Goal: Task Accomplishment & Management: Manage account settings

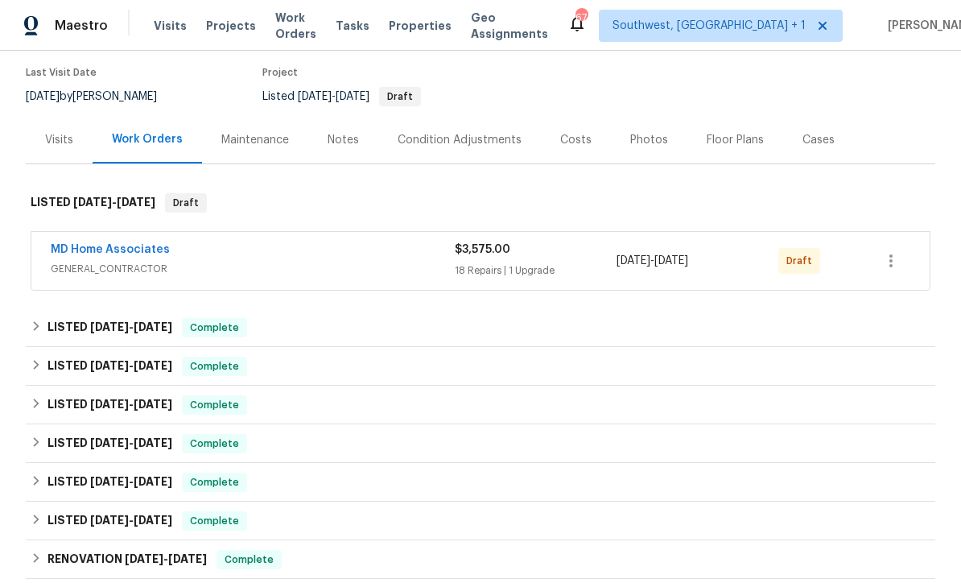
scroll to position [129, 0]
click at [898, 266] on icon "button" at bounding box center [891, 259] width 19 height 19
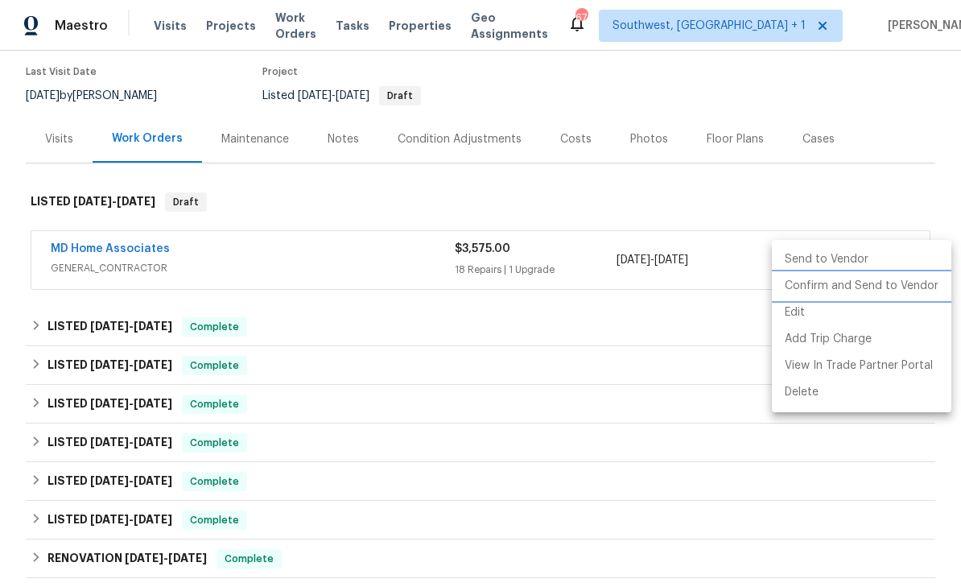
click at [879, 287] on li "Confirm and Send to Vendor" at bounding box center [862, 286] width 180 height 27
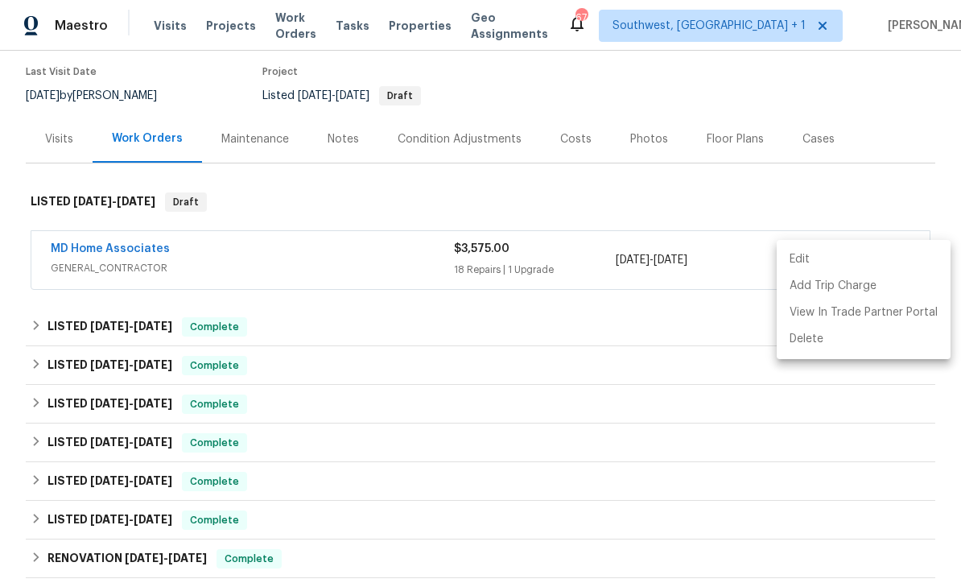
click at [866, 101] on div at bounding box center [480, 291] width 961 height 583
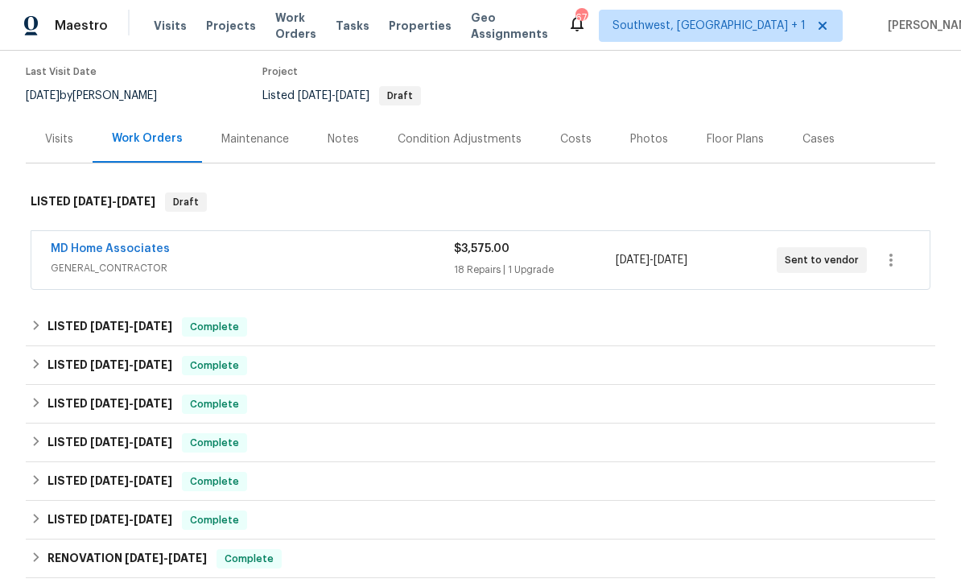
click at [570, 139] on div "Costs" at bounding box center [575, 139] width 31 height 16
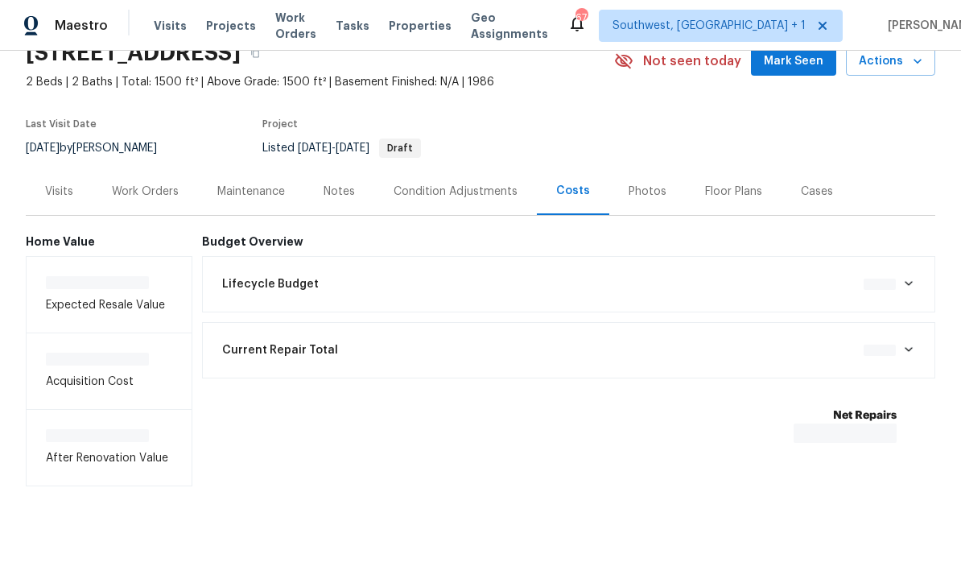
scroll to position [23, 0]
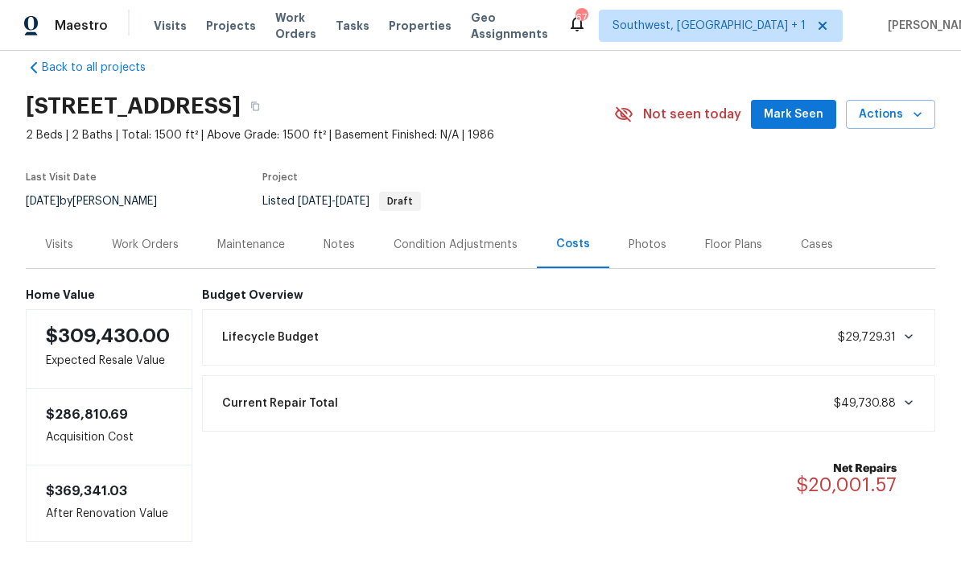
click at [126, 240] on div "Work Orders" at bounding box center [145, 245] width 67 height 16
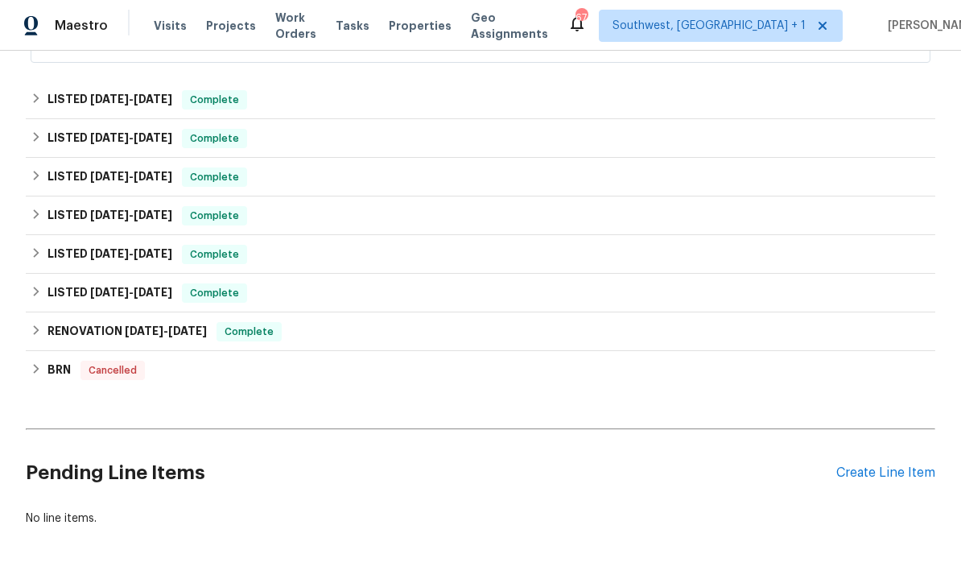
scroll to position [355, 0]
click at [884, 478] on div "Create Line Item" at bounding box center [886, 473] width 99 height 15
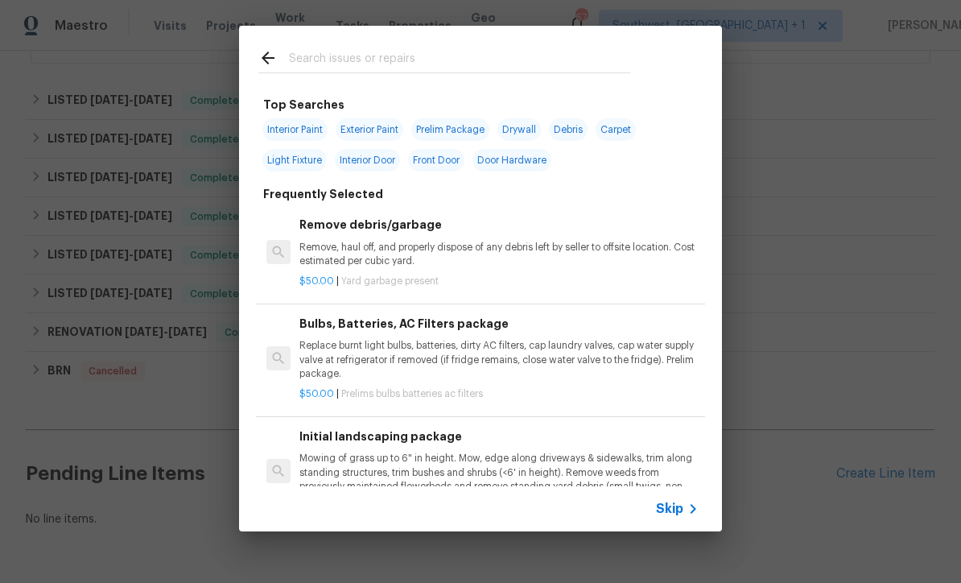
click at [674, 517] on div "Skip" at bounding box center [679, 508] width 47 height 19
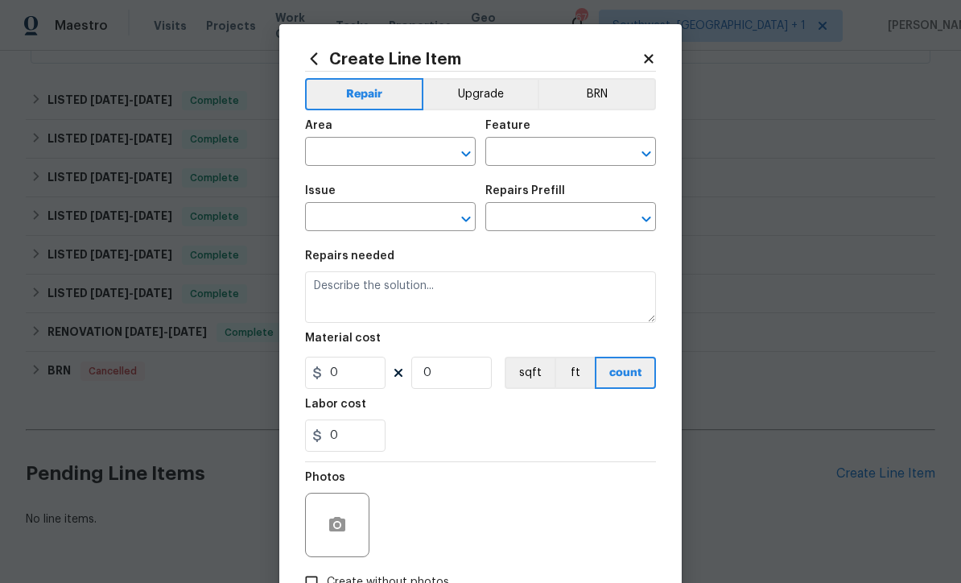
click at [399, 156] on input "text" at bounding box center [368, 153] width 126 height 25
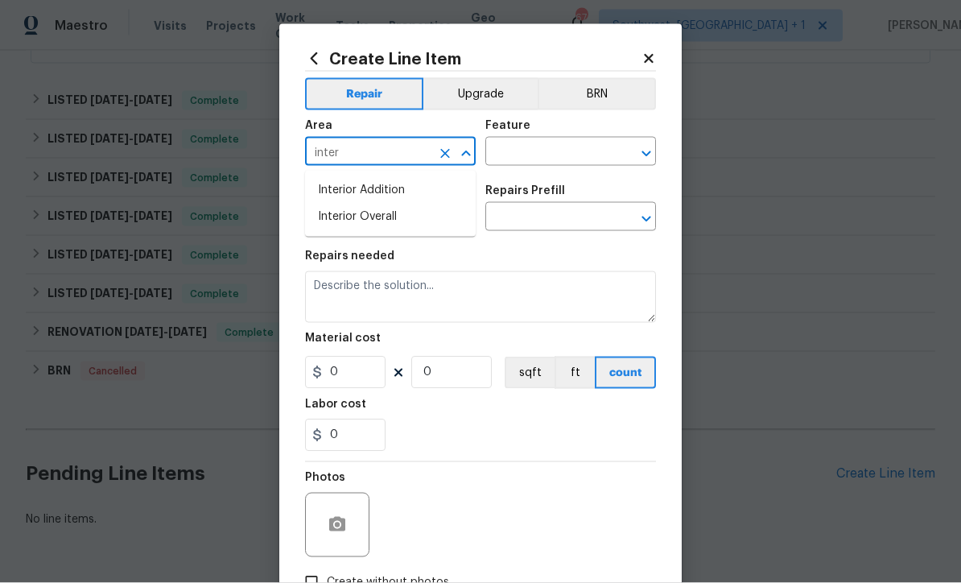
click at [388, 217] on li "Interior Overall" at bounding box center [390, 217] width 171 height 27
type input "Interior Overall"
click at [543, 150] on input "text" at bounding box center [549, 153] width 126 height 25
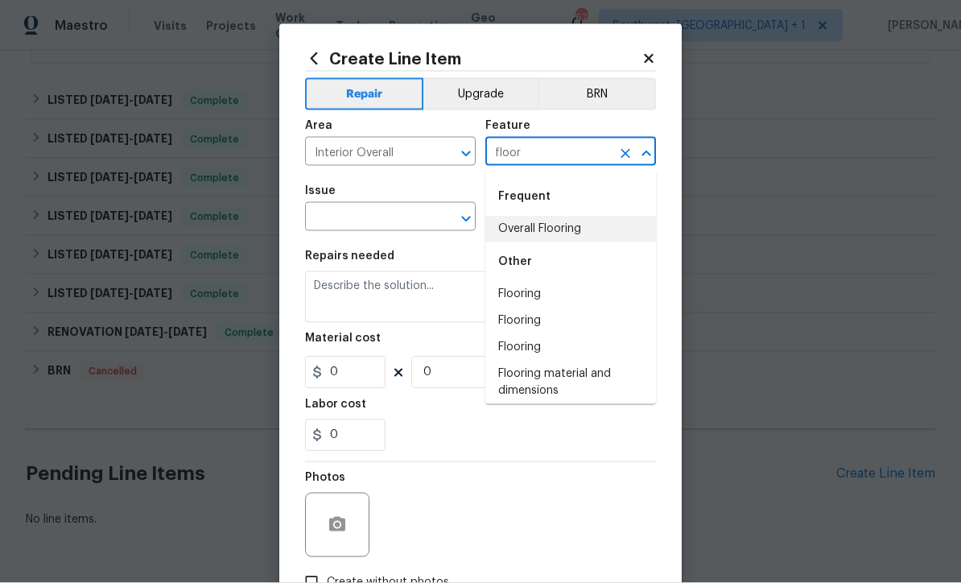
click at [564, 230] on li "Overall Flooring" at bounding box center [571, 229] width 171 height 27
type input "Overall Flooring"
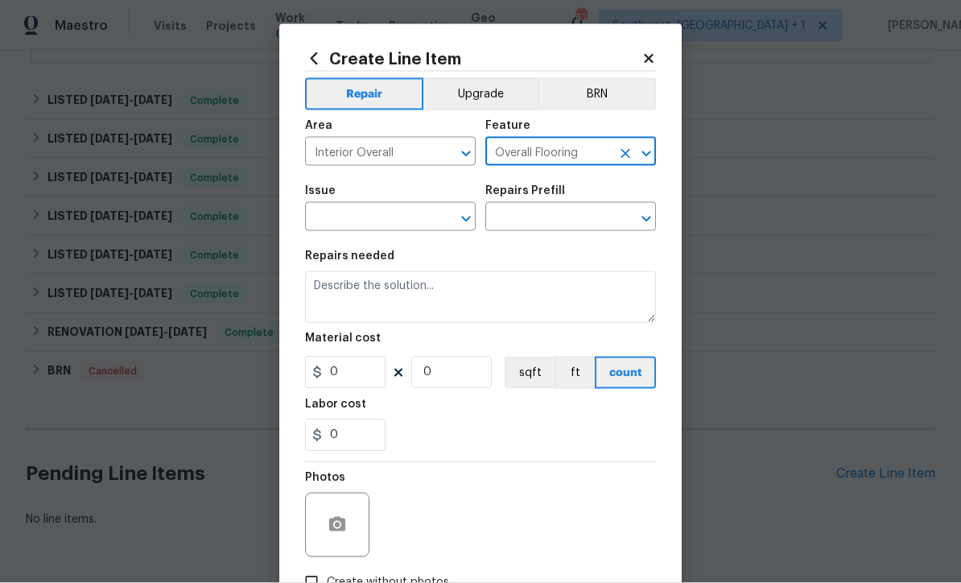
click at [329, 223] on input "text" at bounding box center [368, 218] width 126 height 25
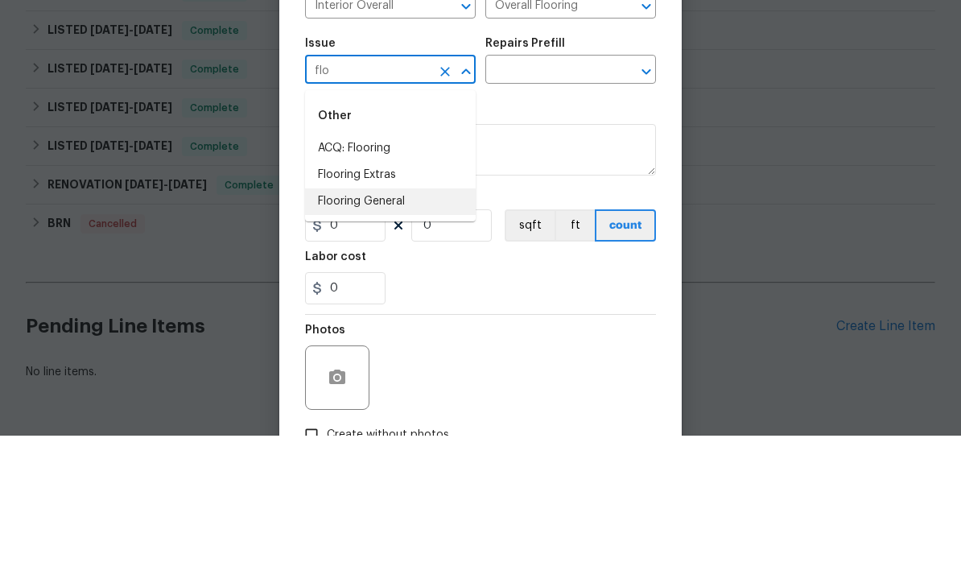
click at [401, 336] on li "Flooring General" at bounding box center [390, 349] width 171 height 27
type input "Flooring General"
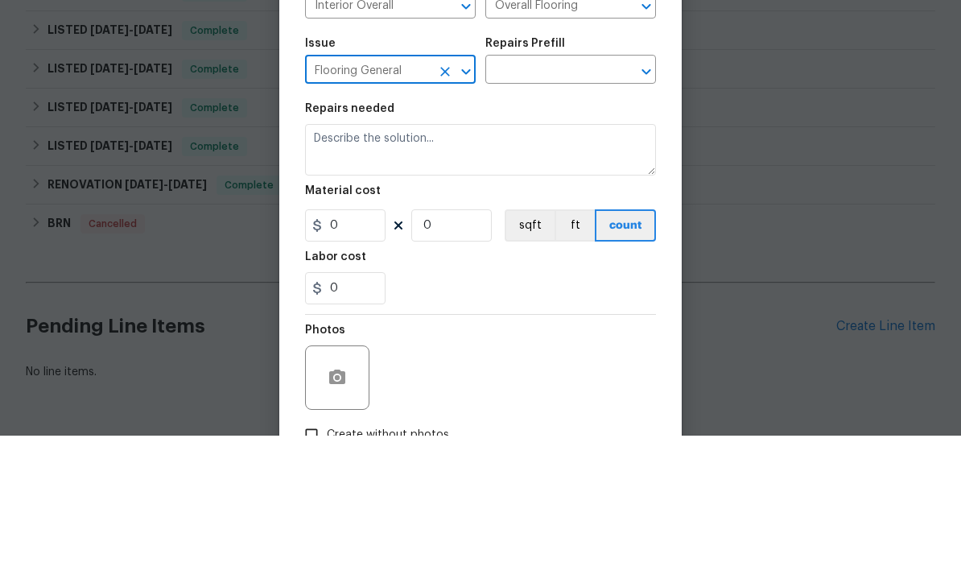
click at [581, 206] on input "text" at bounding box center [549, 218] width 126 height 25
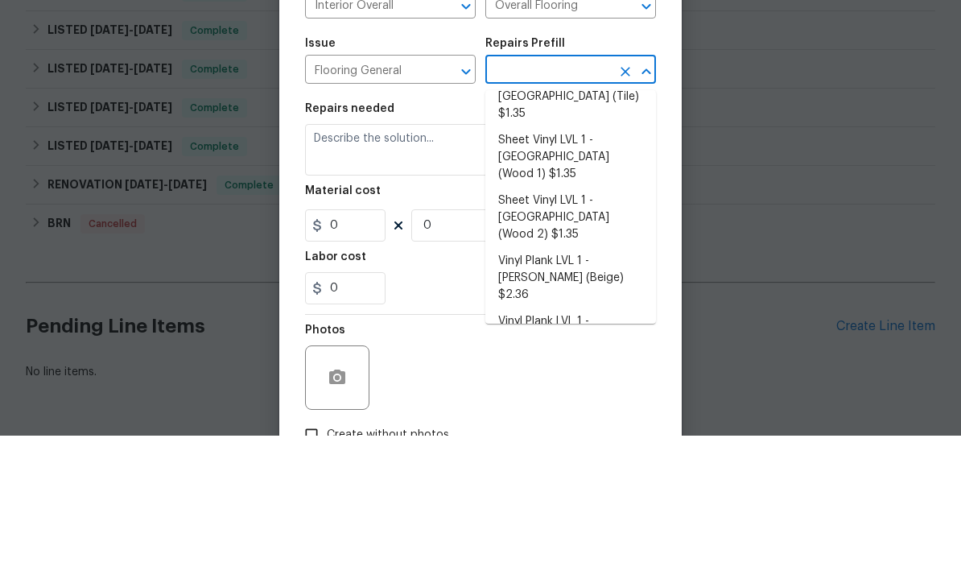
scroll to position [237, 0]
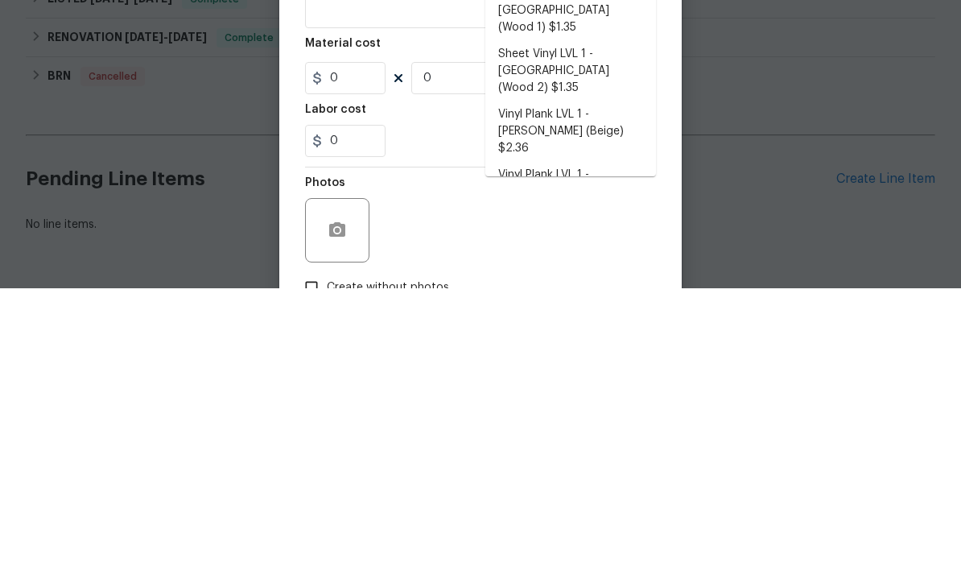
click at [573, 517] on li "Vinyl Plank LVL 2 - Best Door 4.5 (Beige) $3.65" at bounding box center [571, 538] width 171 height 43
type input "Vinyl Plank LVL 2 - Best Door 4.5 (Beige) $3.65"
type textarea "Install LVP (Best Door 4.5 220 Sweeper Beige) Includes transitions, glue and as…"
type input "1"
type input "Vinyl Plank LVL 2 - Best Door 4.5 (Beige) $3.65"
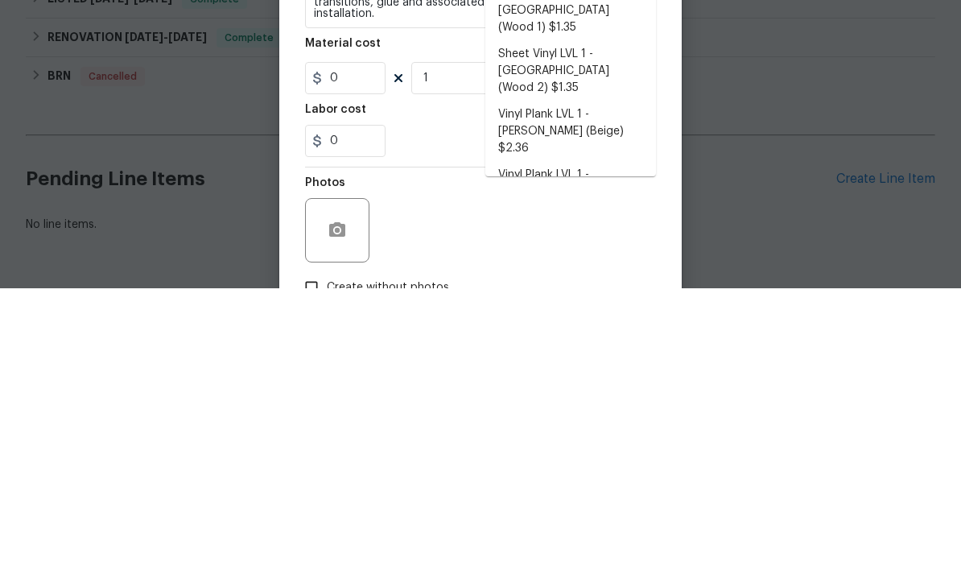
type input "3.65"
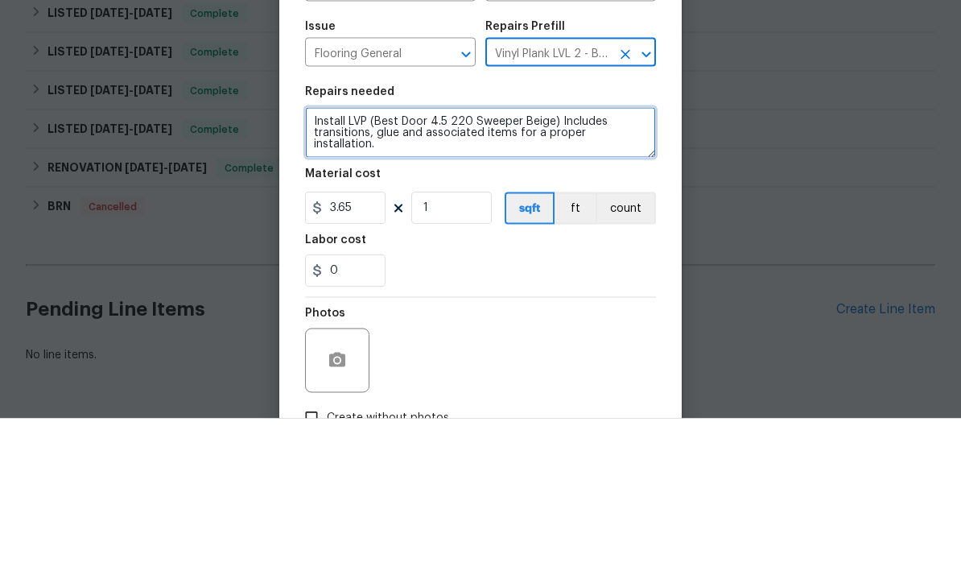
click at [360, 271] on textarea "Install LVP (Best Door 4.5 220 Sweeper Beige) Includes transitions, glue and as…" at bounding box center [480, 297] width 351 height 52
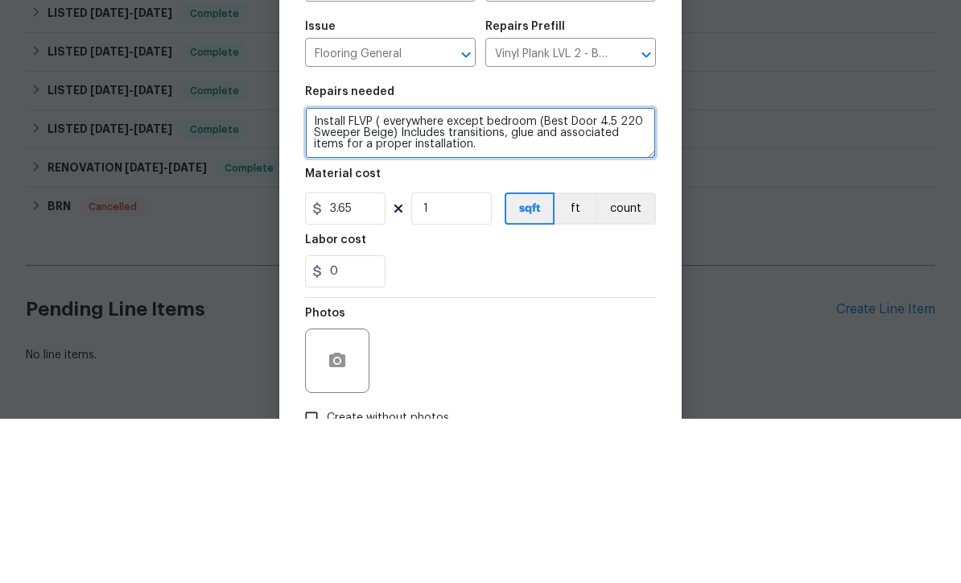
click at [382, 271] on textarea "Install FLVP ( everywhere except bedroom (Best Door 4.5 220 Sweeper Beige) Incl…" at bounding box center [480, 297] width 351 height 52
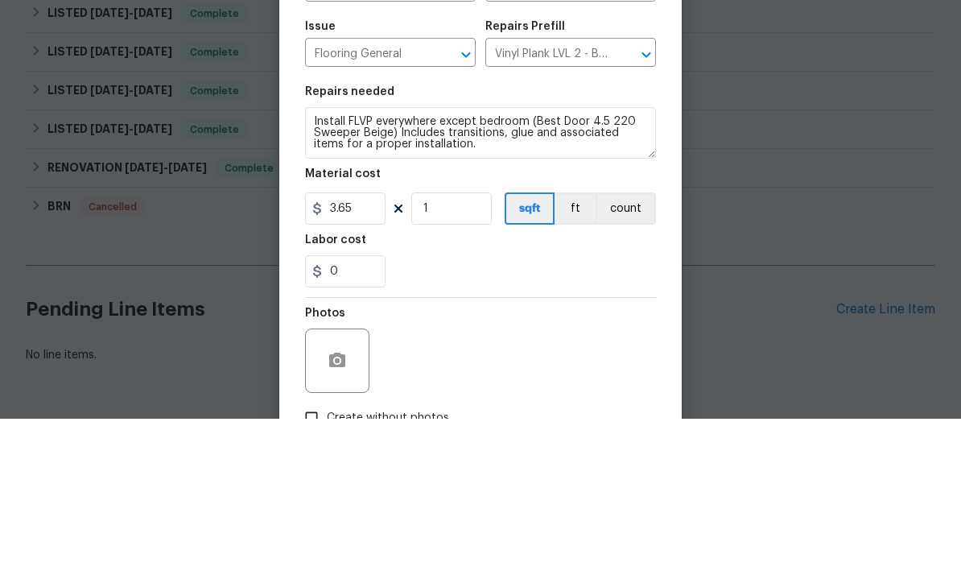
scroll to position [53, 0]
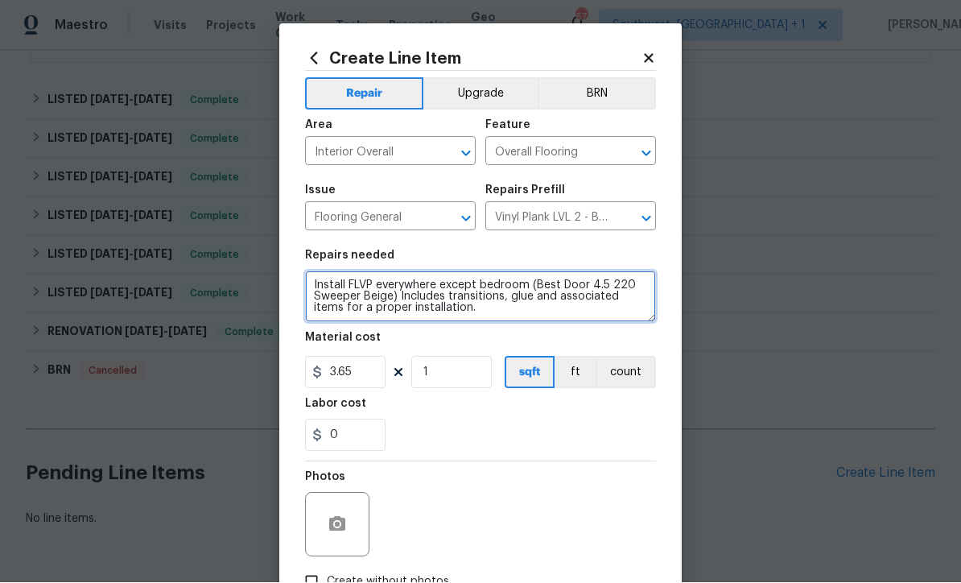
type textarea "Install FLVP everywhere except bedroom (Best Door 4.5 220 Sweeper Beige) Includ…"
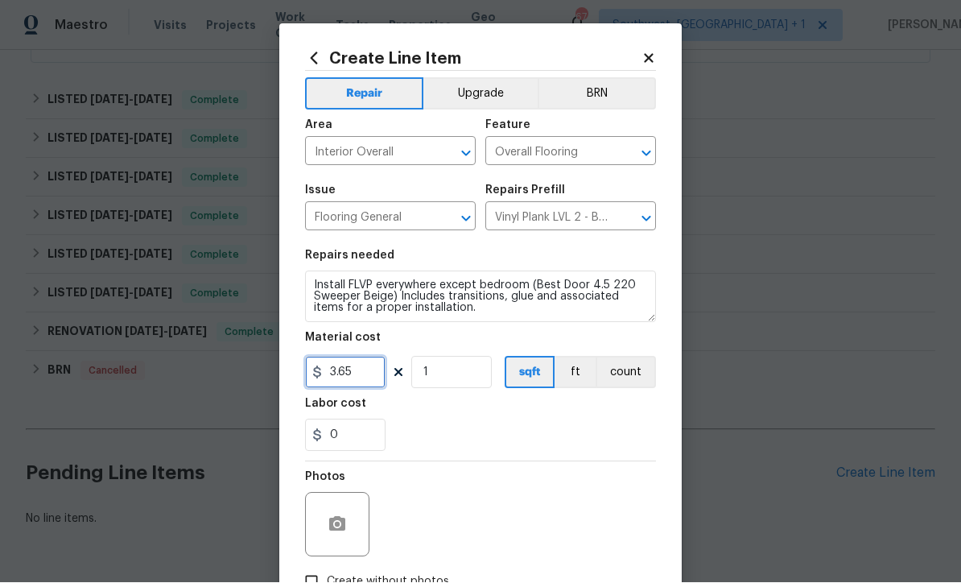
click at [353, 388] on input "3.65" at bounding box center [345, 373] width 81 height 32
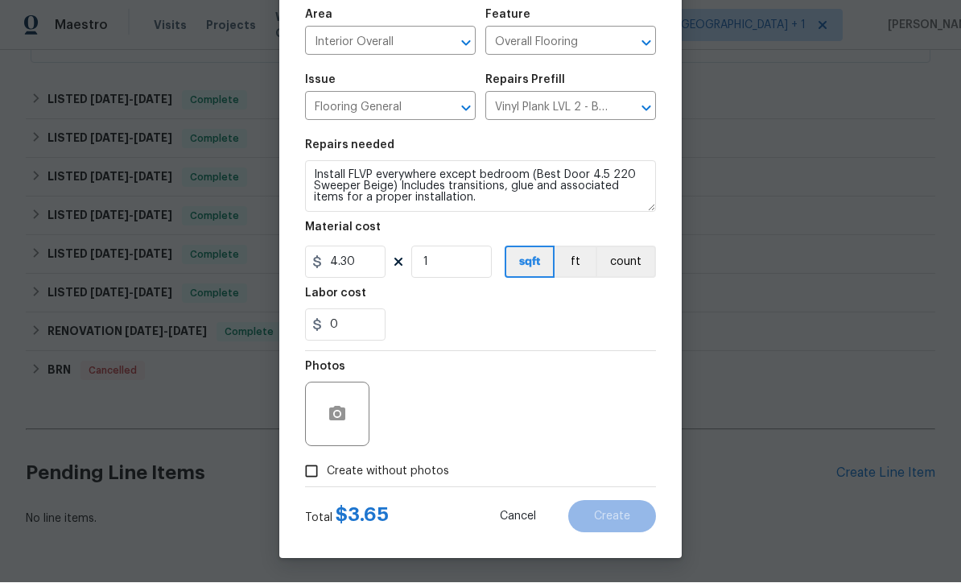
scroll to position [114, 0]
click at [326, 422] on button "button" at bounding box center [337, 414] width 39 height 39
type input "4.3"
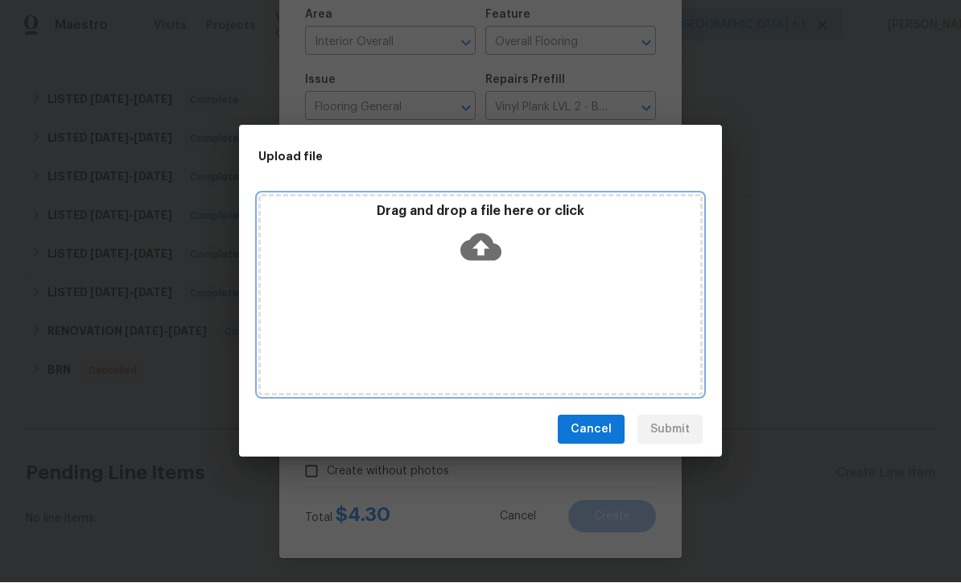
click at [481, 247] on icon at bounding box center [481, 247] width 41 height 41
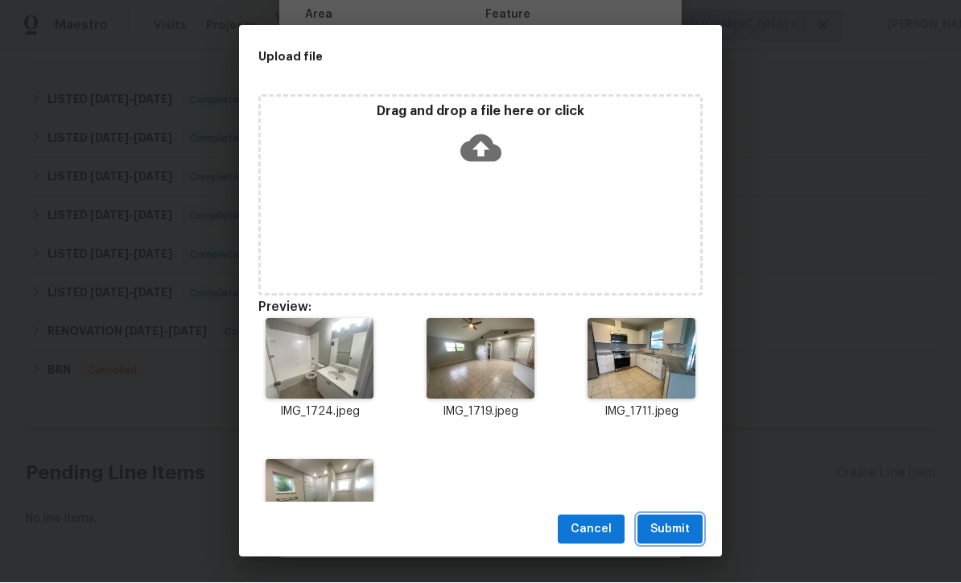
click at [687, 531] on span "Submit" at bounding box center [670, 530] width 39 height 20
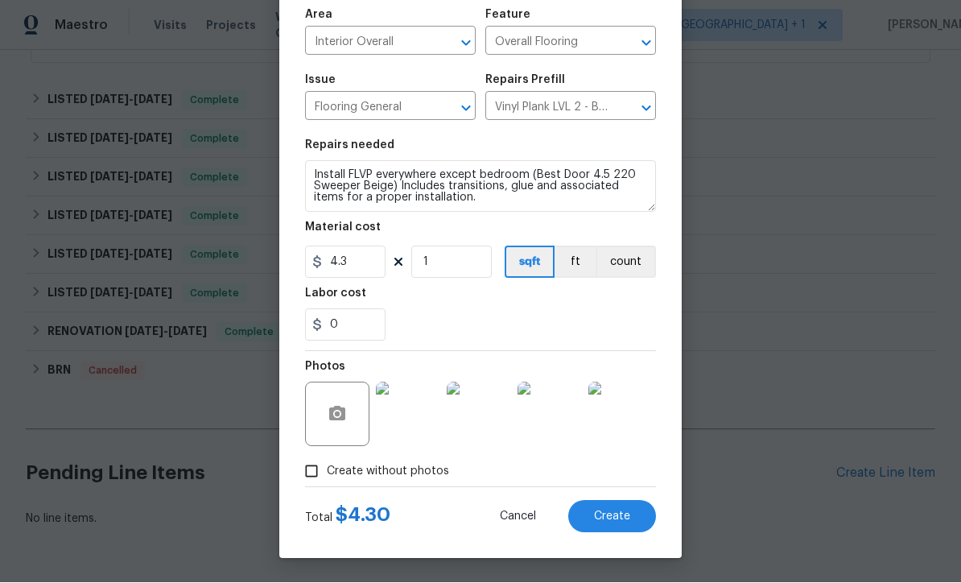
click at [622, 511] on span "Create" at bounding box center [612, 517] width 36 height 12
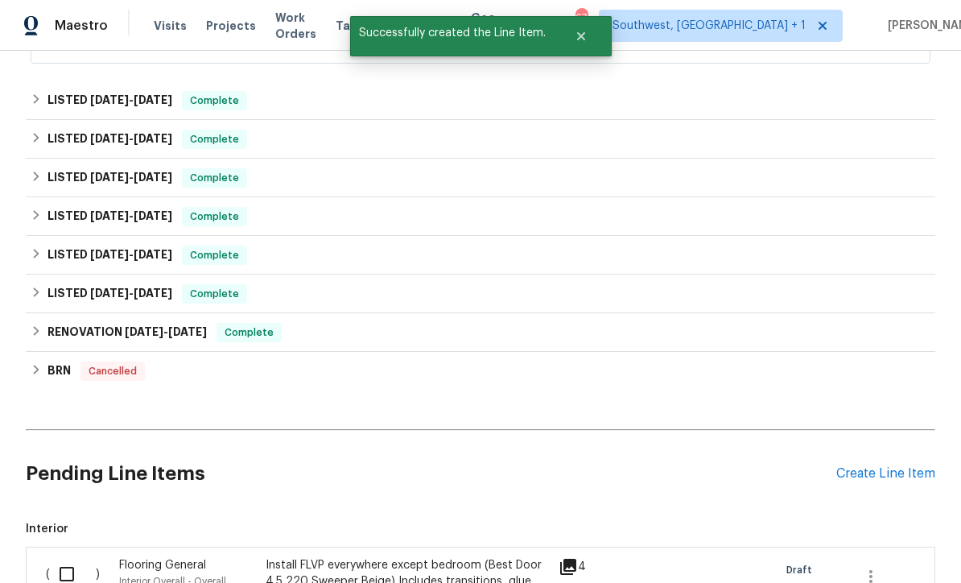
click at [881, 466] on div "Create Line Item" at bounding box center [886, 473] width 99 height 15
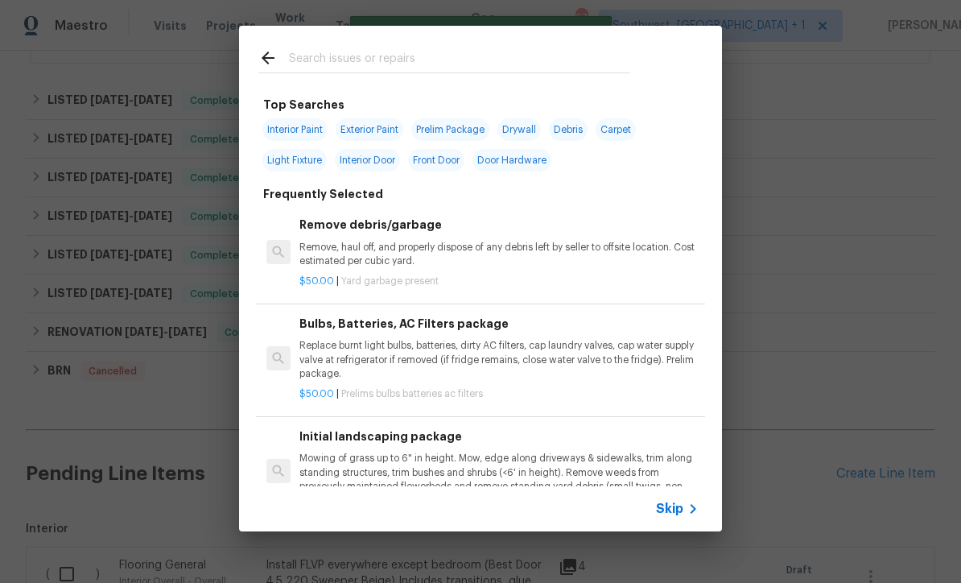
click at [677, 516] on span "Skip" at bounding box center [669, 509] width 27 height 16
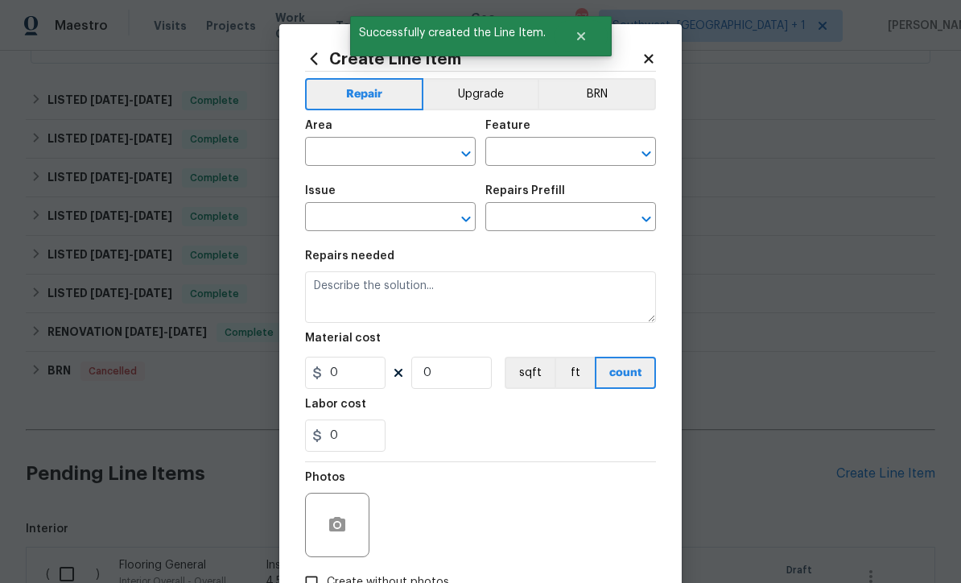
click at [391, 155] on input "text" at bounding box center [368, 153] width 126 height 25
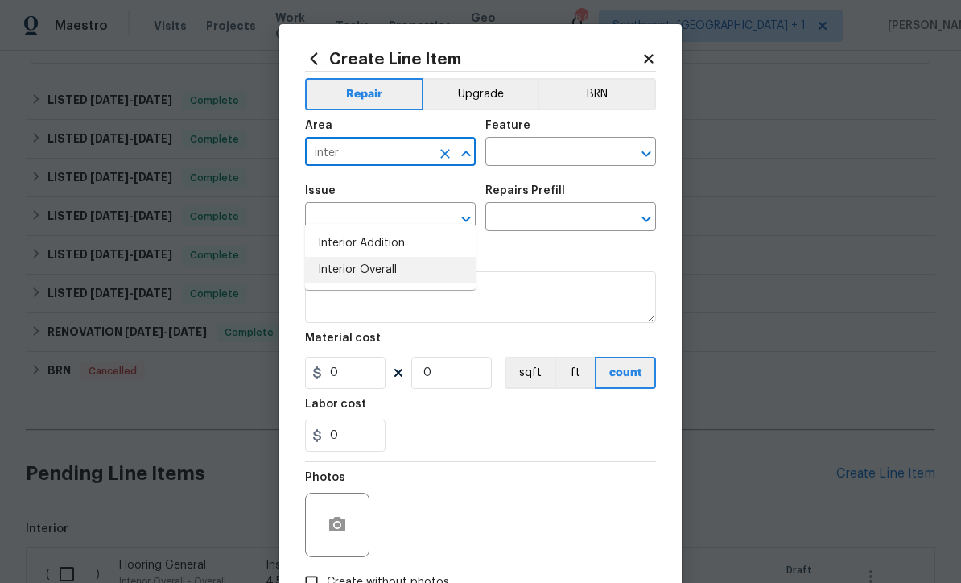
click at [396, 257] on li "Interior Overall" at bounding box center [390, 270] width 171 height 27
type input "Interior Overall"
click at [557, 152] on input "text" at bounding box center [549, 153] width 126 height 25
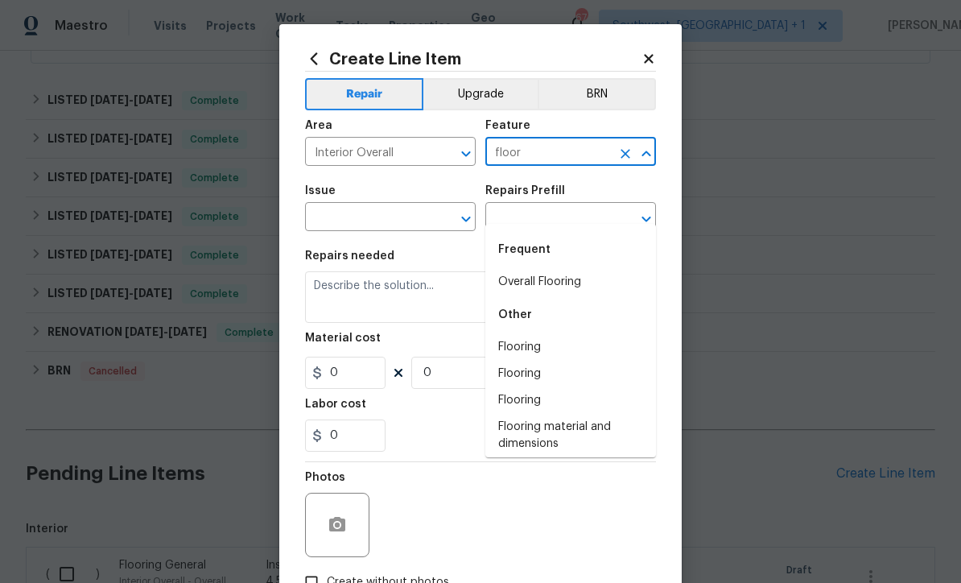
click at [572, 269] on li "Overall Flooring" at bounding box center [571, 282] width 171 height 27
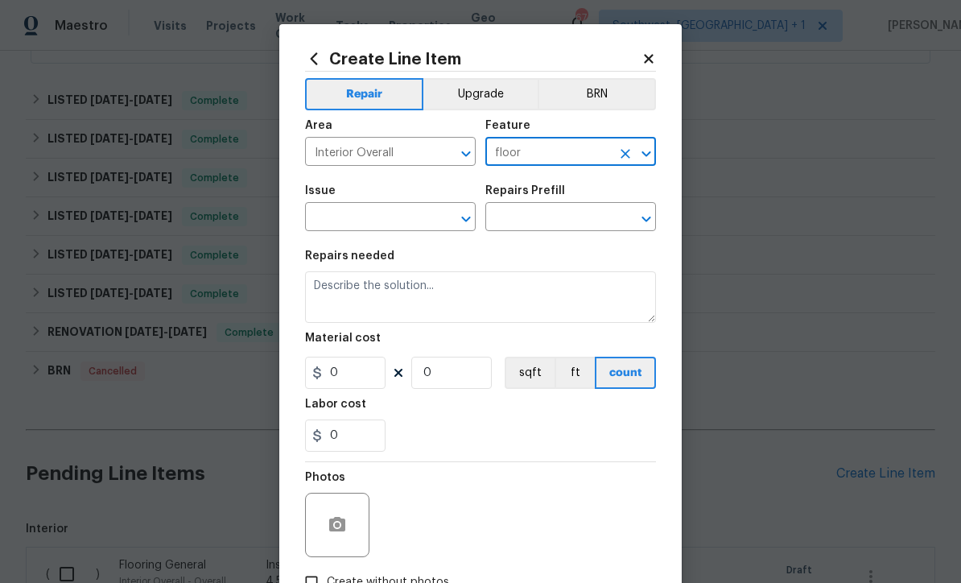
type input "Overall Flooring"
click at [348, 222] on input "text" at bounding box center [368, 218] width 126 height 25
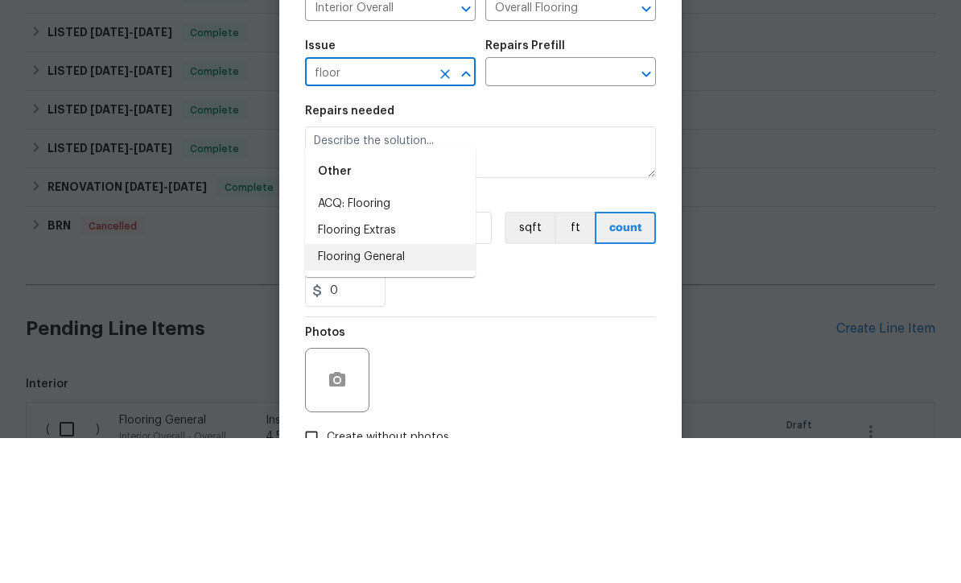
click at [402, 389] on li "Flooring General" at bounding box center [390, 402] width 171 height 27
type input "Flooring General"
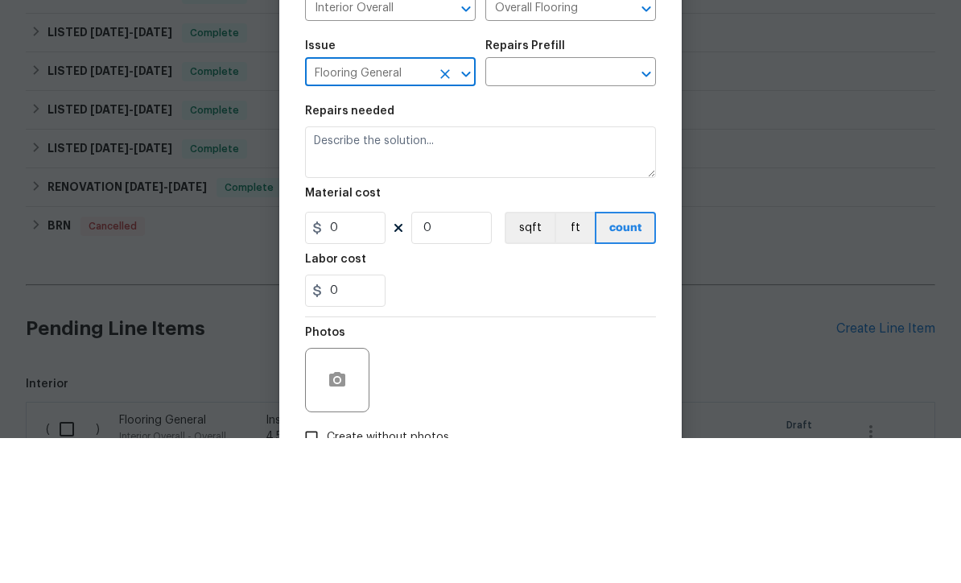
click at [596, 206] on input "text" at bounding box center [549, 218] width 126 height 25
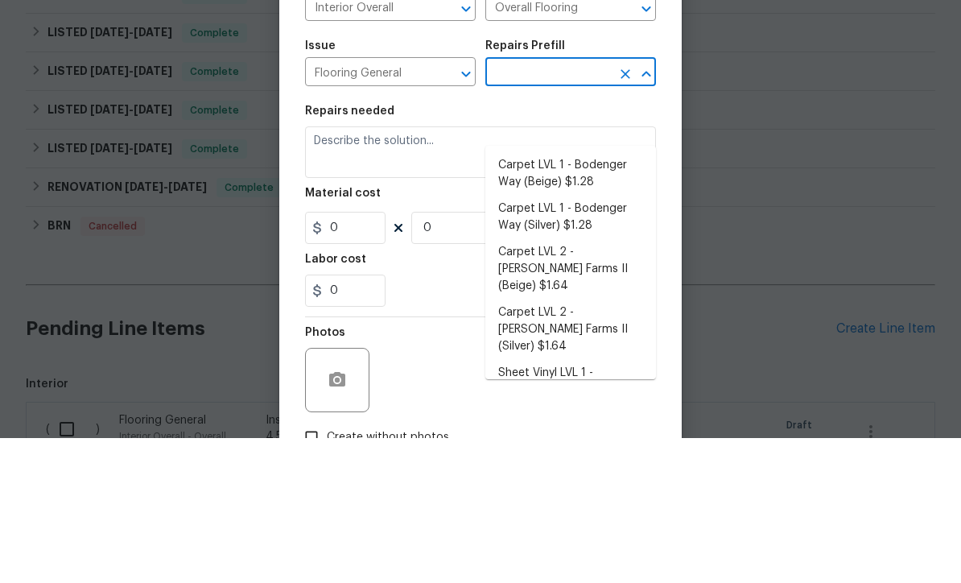
click at [614, 341] on li "Carpet LVL 1 - Bodenger Way (Silver) $1.28" at bounding box center [571, 362] width 171 height 43
type input "Carpet LVL 1 - Bodenger Way (Silver) $1.28"
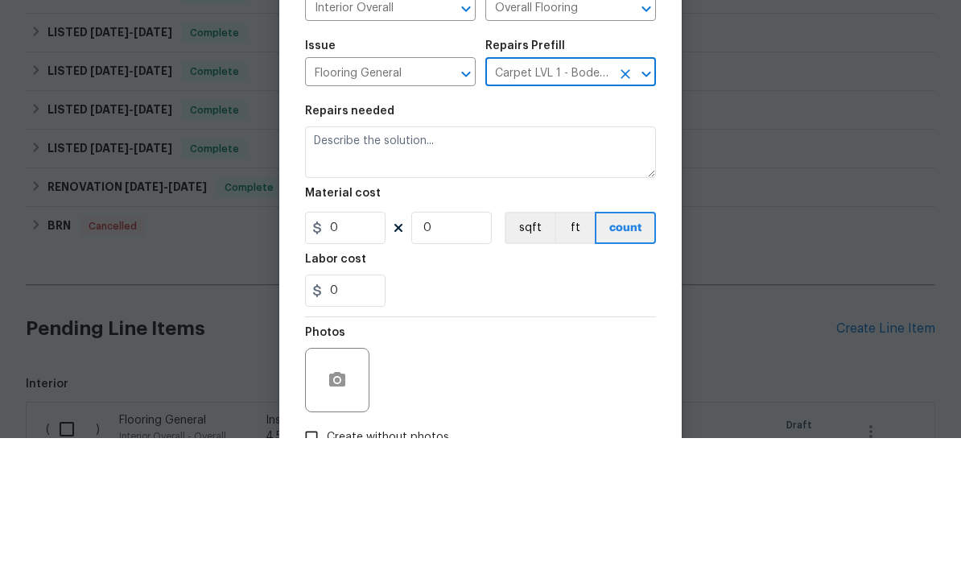
type textarea "Install new carpet. (Bodenger Way 945 Winter Ash, Silver) at all previously car…"
type input "1"
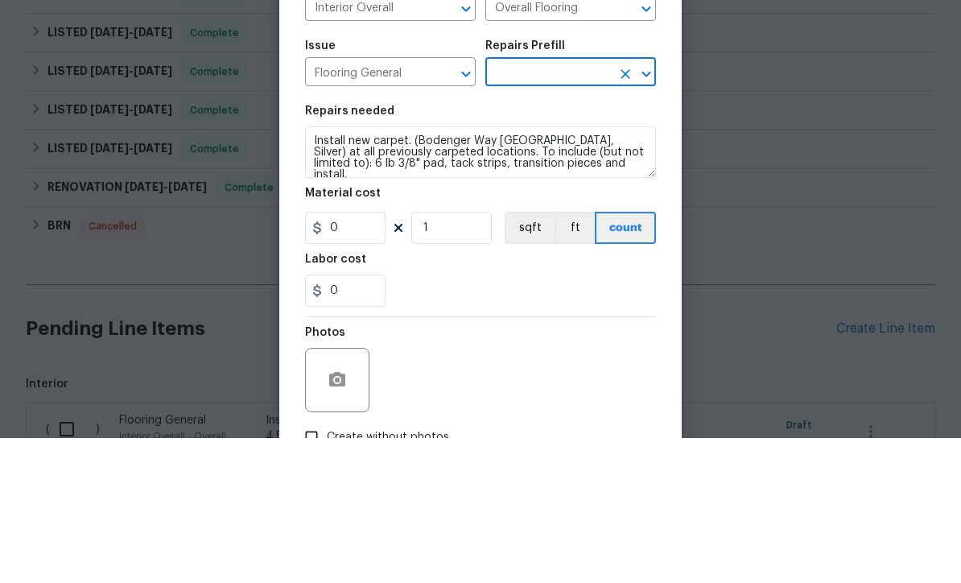
type input "Carpet LVL 1 - Bodenger Way (Silver) $1.28"
type input "1.28"
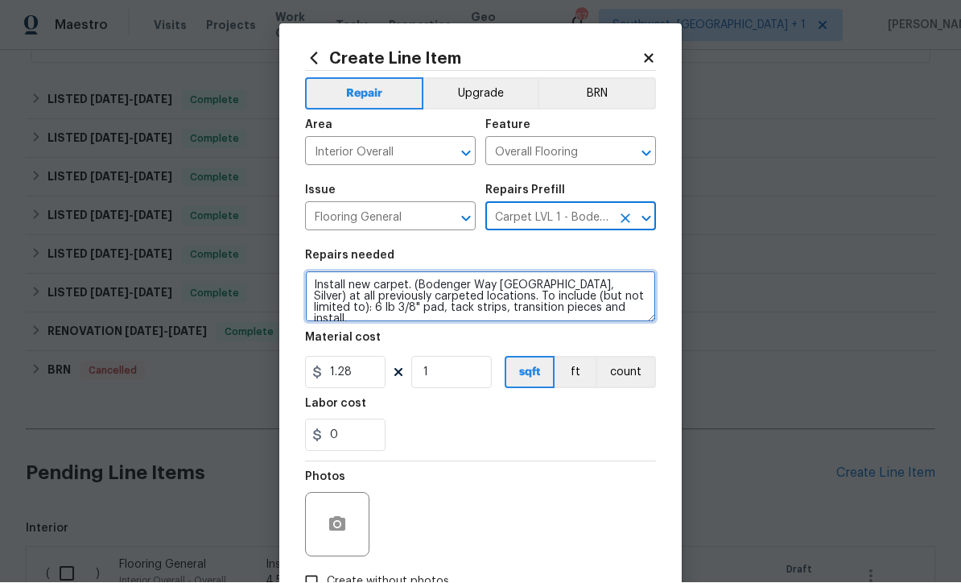
click at [409, 291] on textarea "Install new carpet. (Bodenger Way 945 Winter Ash, Silver) at all previously car…" at bounding box center [480, 297] width 351 height 52
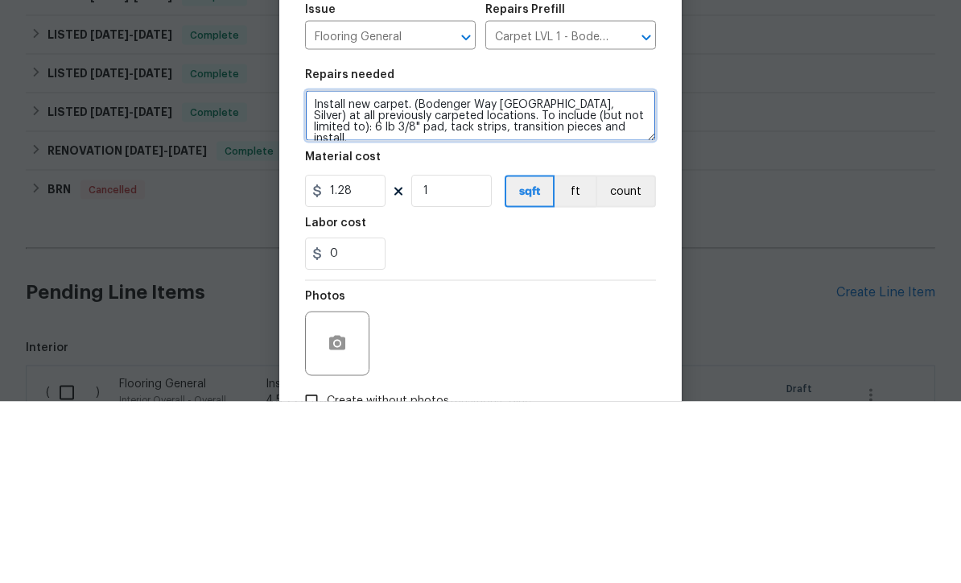
click at [370, 271] on textarea "Install new carpet. (Bodenger Way 945 Winter Ash, Silver) at all previously car…" at bounding box center [480, 297] width 351 height 52
click at [457, 271] on textarea "Install new carpet. (Bodenger Way 945 Winter Ash, Silver) at all previously car…" at bounding box center [480, 297] width 351 height 52
click at [398, 271] on textarea "Install new carpet. (Bodenger Way 945 Winter Ash, Silver). To include (but not …" at bounding box center [480, 297] width 351 height 52
type textarea "Install new carpet in main bedroom. (Bodenger Way 945 Winter Ash, Silver). To i…"
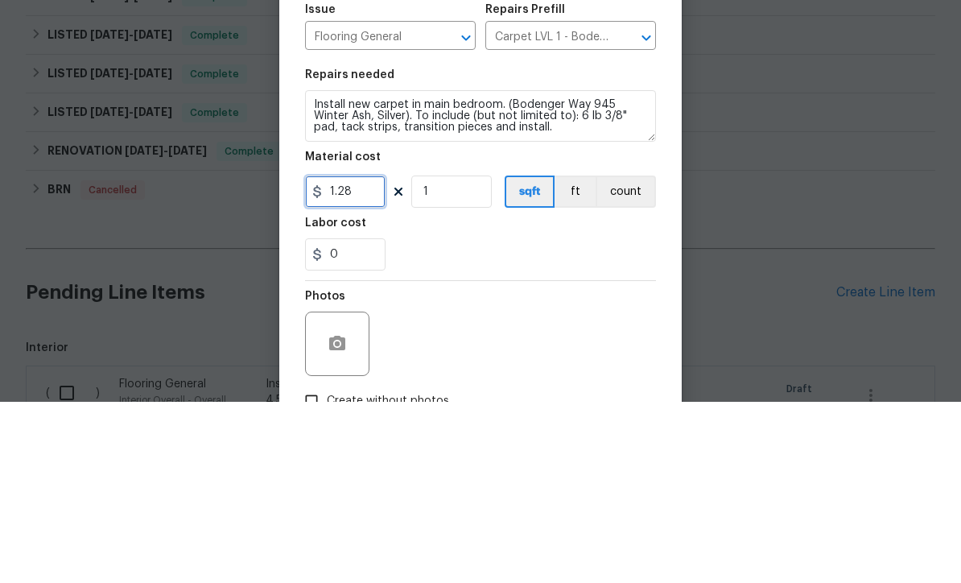
click at [364, 357] on input "1.28" at bounding box center [345, 373] width 81 height 32
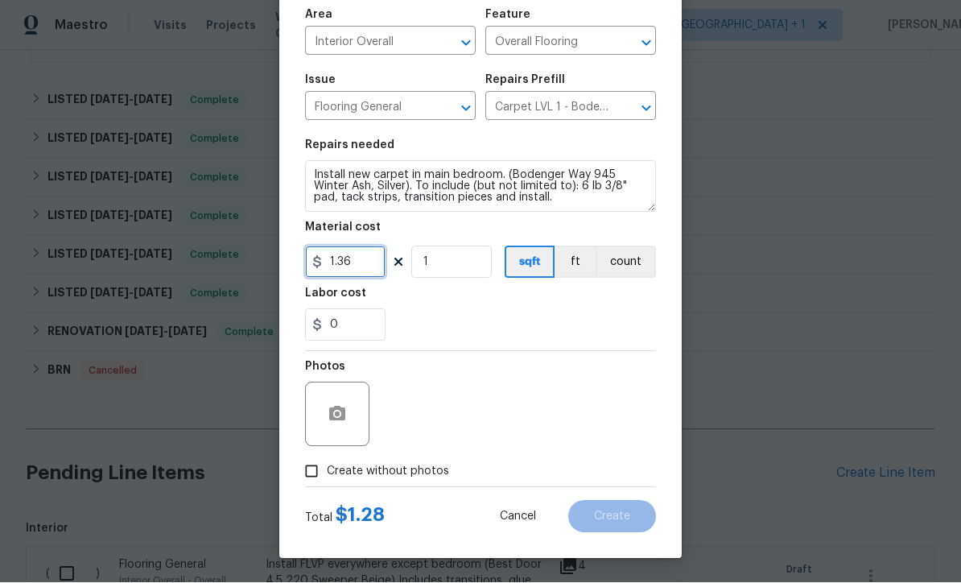
type input "1.36"
click at [325, 418] on button "button" at bounding box center [337, 414] width 39 height 39
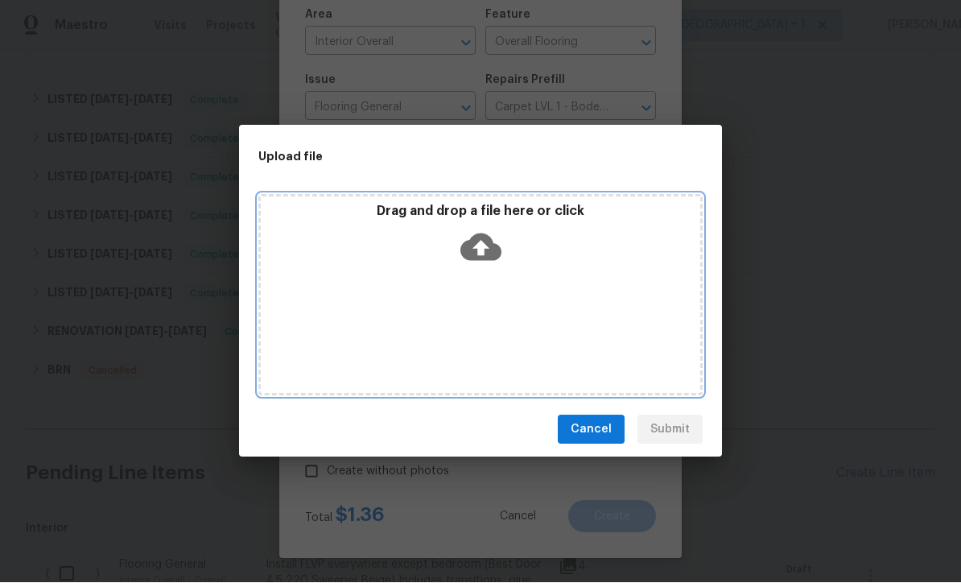
click at [491, 251] on icon at bounding box center [481, 247] width 41 height 27
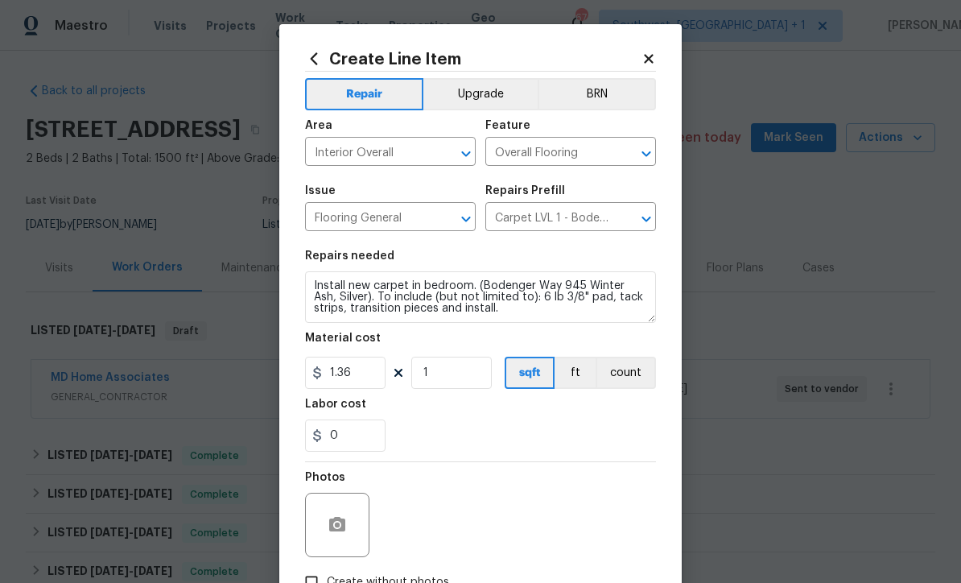
scroll to position [114, 0]
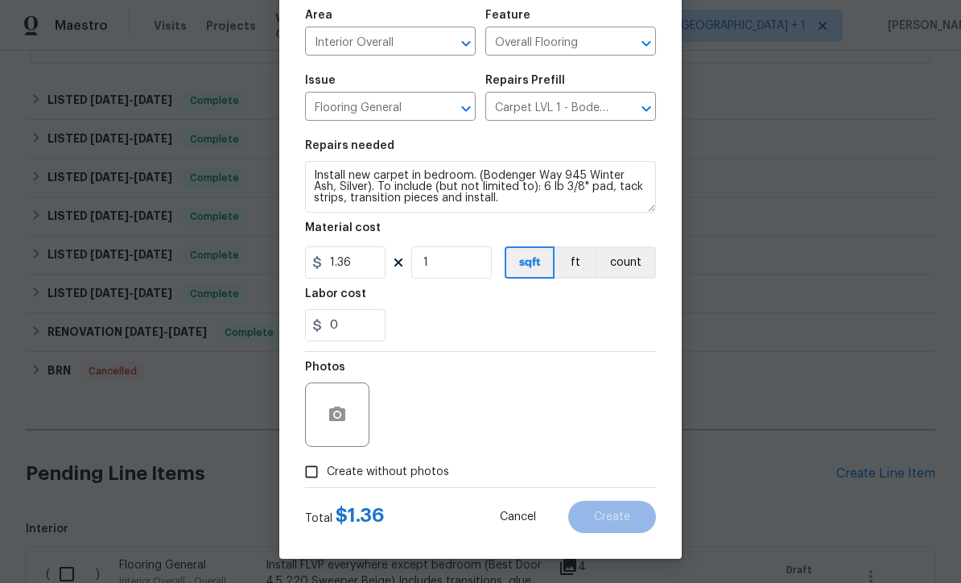
click at [527, 195] on textarea "Install new carpet in bedroom. (Bodenger Way 945 Winter Ash, Silver). To includ…" at bounding box center [480, 187] width 351 height 52
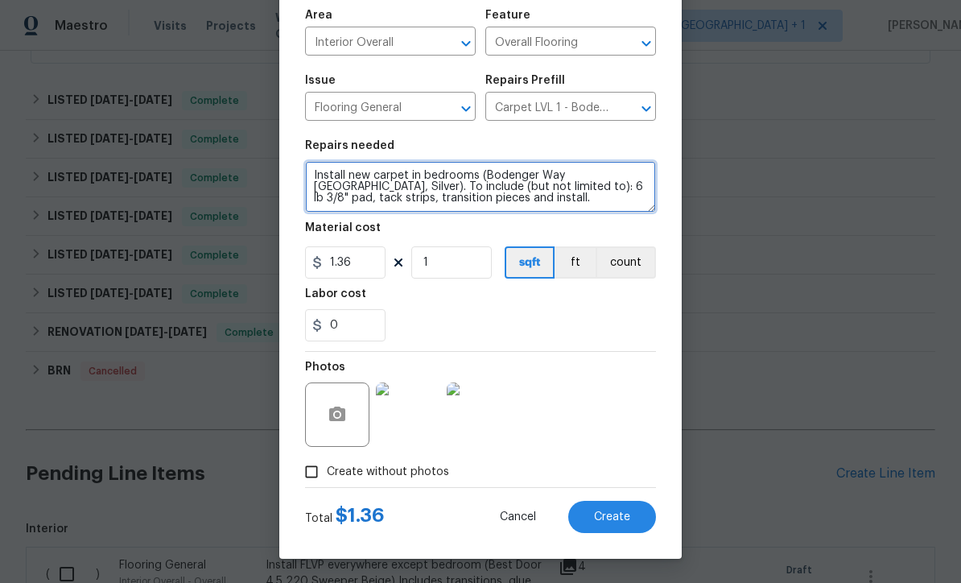
type textarea "Install new carpet in bedrooms (Bodenger Way 945 Winter Ash, Silver). To includ…"
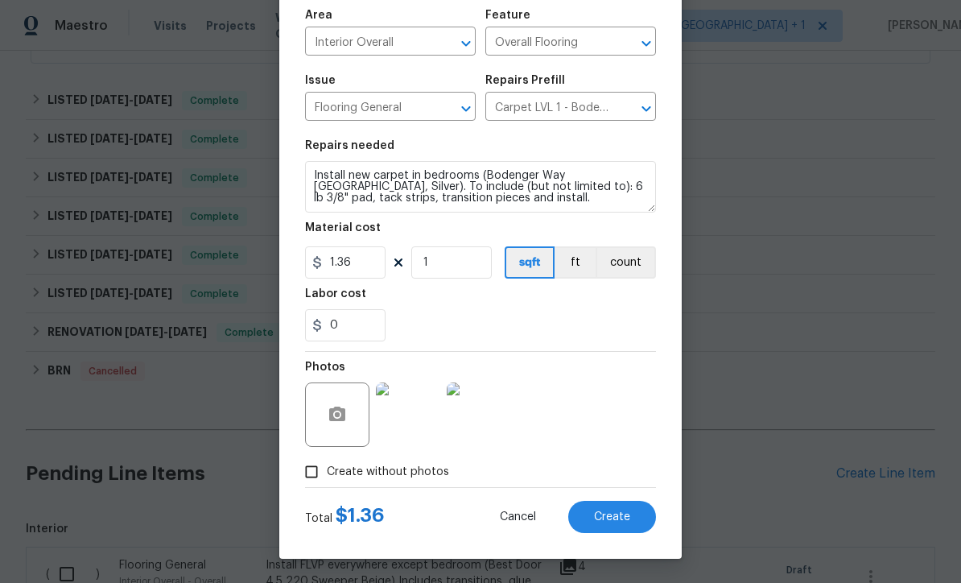
click at [612, 417] on div "Photos" at bounding box center [480, 404] width 351 height 105
click at [622, 519] on span "Create" at bounding box center [612, 517] width 36 height 12
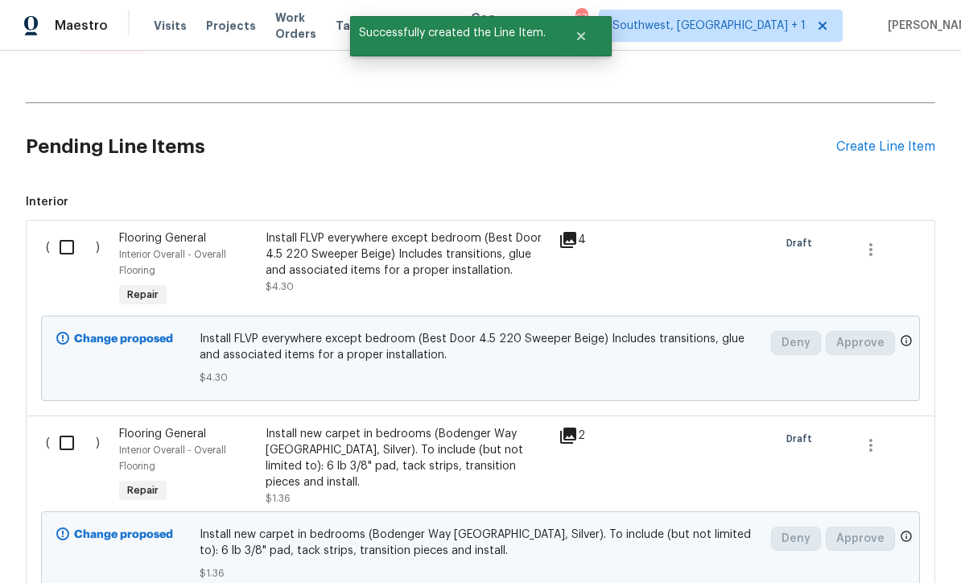
scroll to position [681, 0]
click at [479, 231] on div "Install FLVP everywhere except bedroom (Best Door 4.5 220 Sweeper Beige) Includ…" at bounding box center [407, 255] width 283 height 48
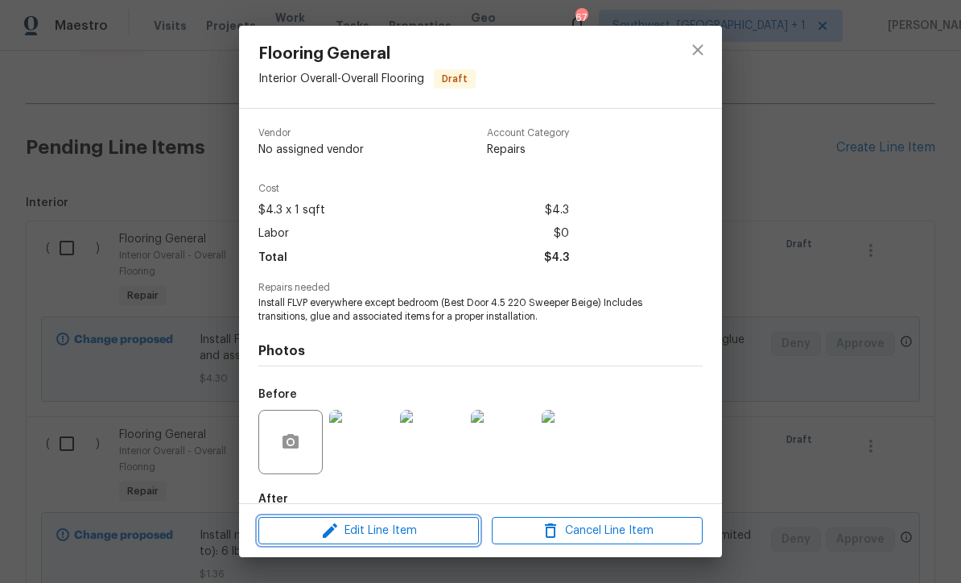
click at [411, 530] on span "Edit Line Item" at bounding box center [368, 531] width 211 height 20
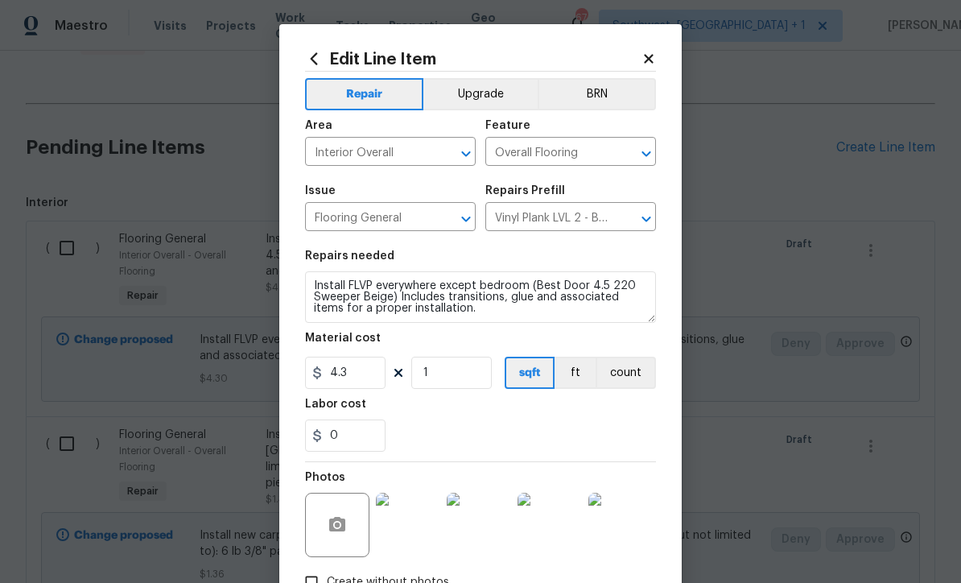
click at [503, 94] on button "Upgrade" at bounding box center [481, 94] width 115 height 32
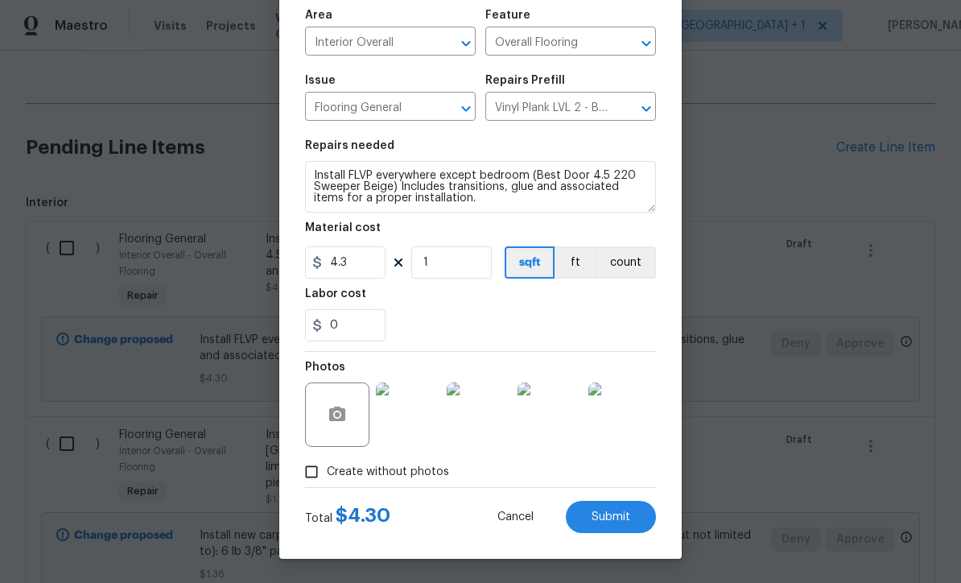
scroll to position [114, 0]
click at [625, 519] on span "Submit" at bounding box center [611, 517] width 39 height 12
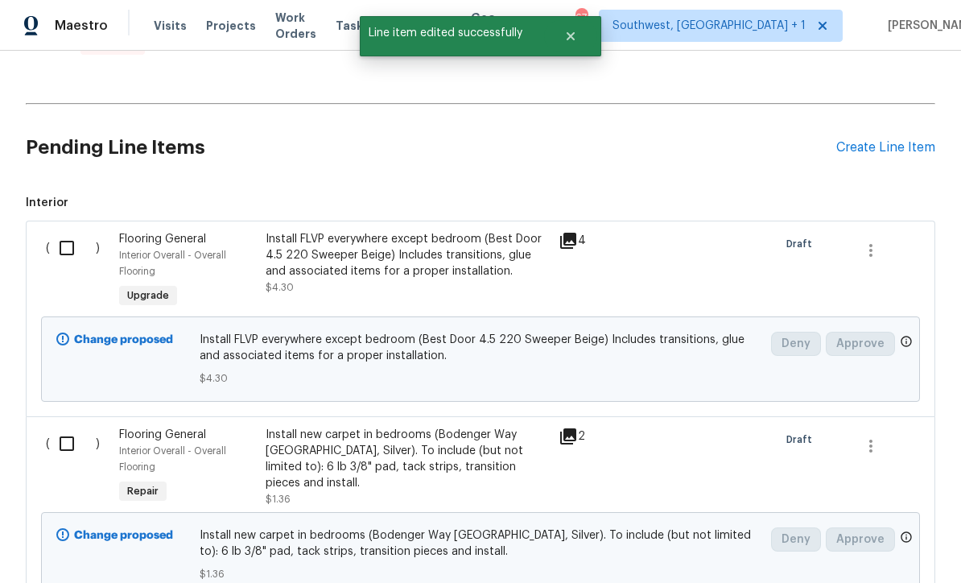
scroll to position [0, 0]
click at [466, 427] on div "Install new carpet in bedrooms (Bodenger Way 945 Winter Ash, Silver). To includ…" at bounding box center [407, 467] width 283 height 81
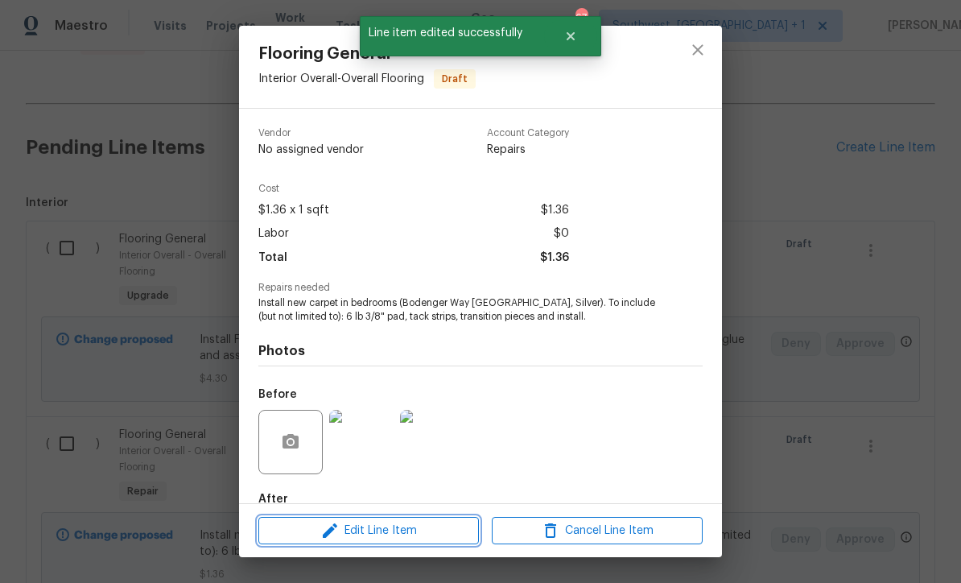
click at [438, 534] on span "Edit Line Item" at bounding box center [368, 531] width 211 height 20
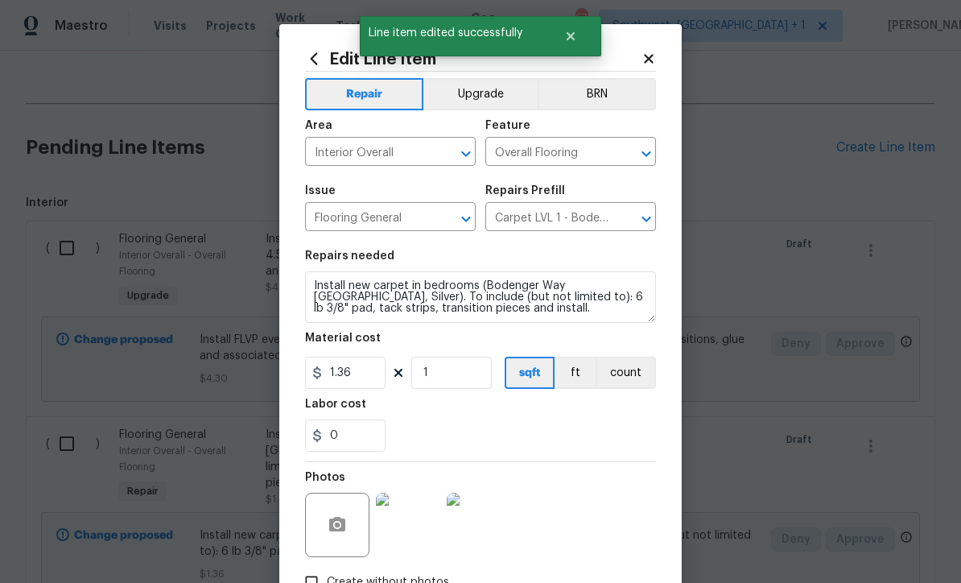
click at [512, 101] on button "Upgrade" at bounding box center [481, 94] width 115 height 32
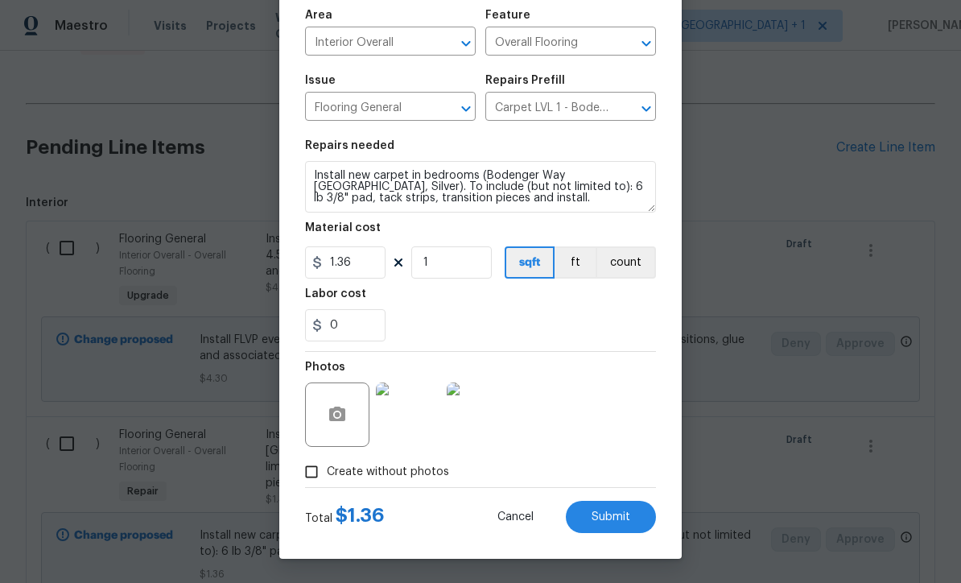
scroll to position [114, 0]
click at [625, 526] on button "Submit" at bounding box center [611, 517] width 90 height 32
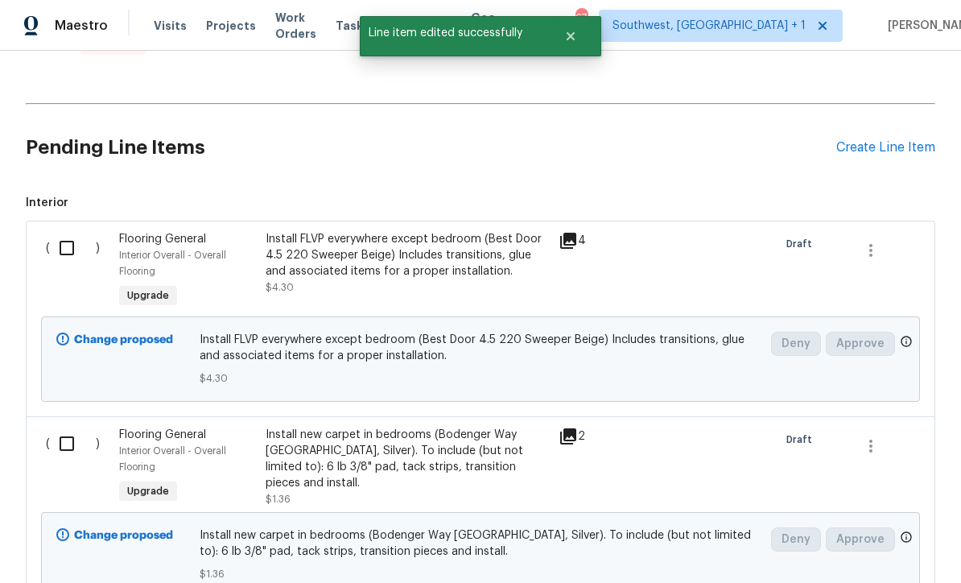
scroll to position [0, 0]
click at [65, 231] on input "checkbox" at bounding box center [73, 248] width 46 height 34
checkbox input "true"
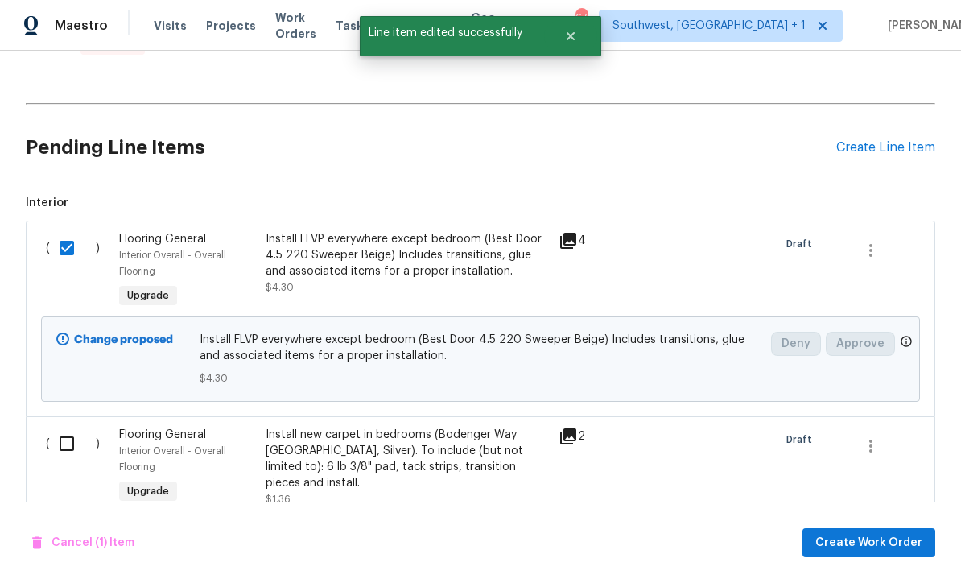
click at [56, 427] on input "checkbox" at bounding box center [73, 444] width 46 height 34
checkbox input "true"
click at [895, 540] on span "Create Work Order" at bounding box center [869, 543] width 107 height 20
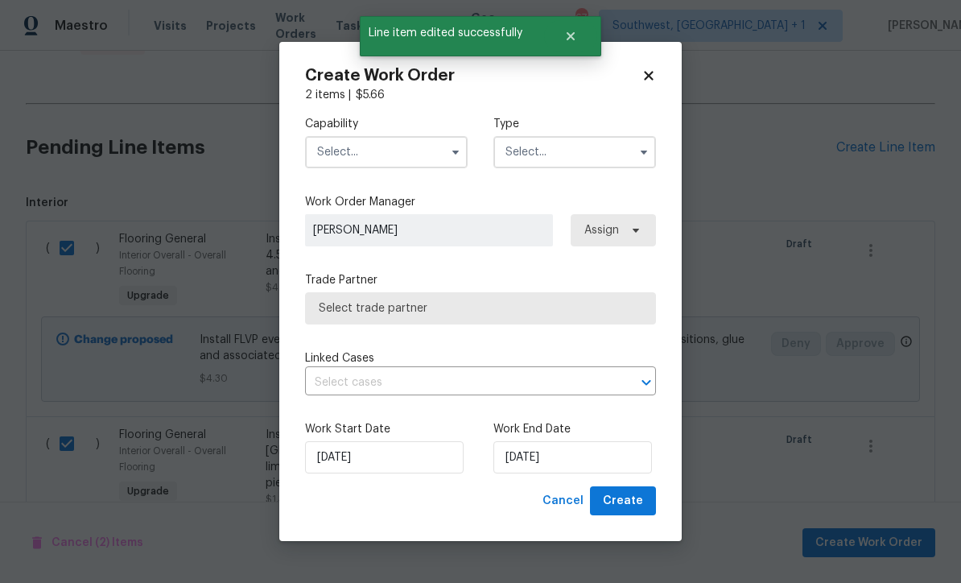
click at [403, 165] on input "text" at bounding box center [386, 152] width 163 height 32
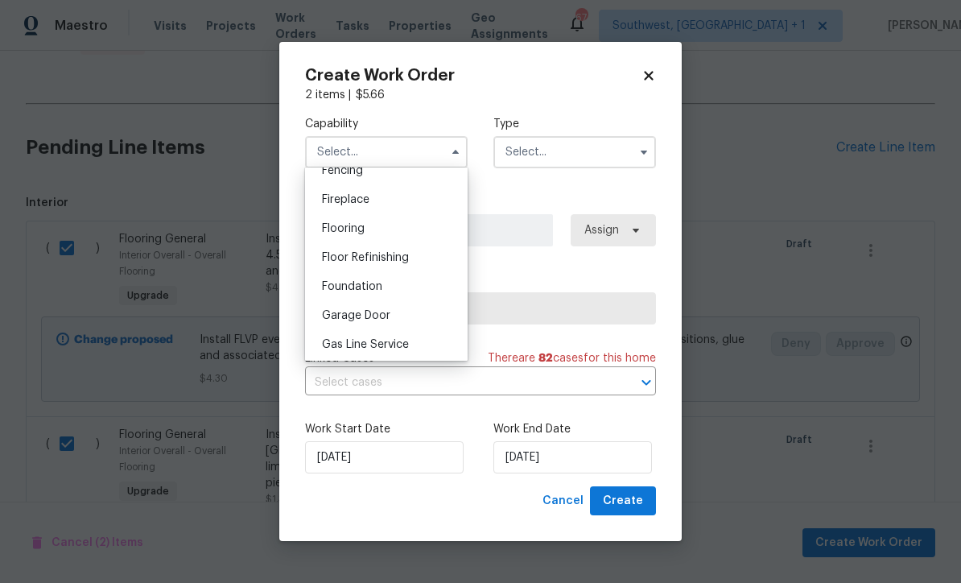
scroll to position [581, 0]
click at [396, 224] on div "Flooring" at bounding box center [386, 230] width 155 height 29
type input "Flooring"
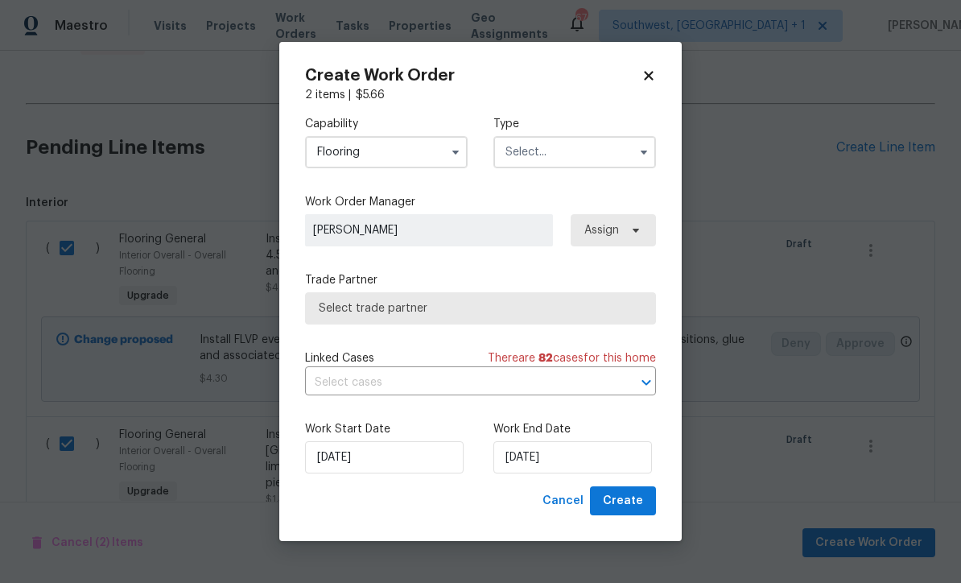
click at [585, 158] on input "text" at bounding box center [575, 152] width 163 height 32
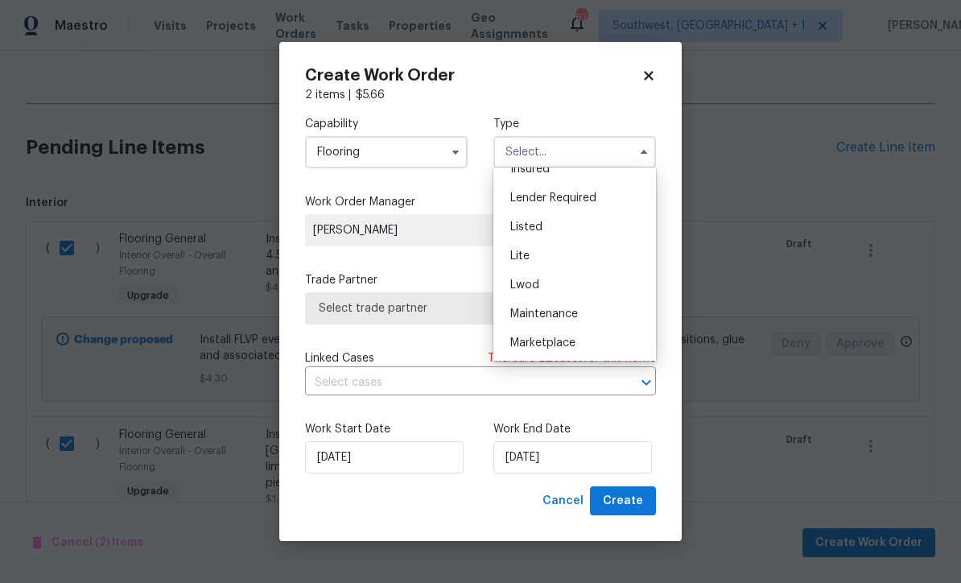
scroll to position [130, 0]
click at [552, 228] on div "Listed" at bounding box center [575, 229] width 155 height 29
type input "Listed"
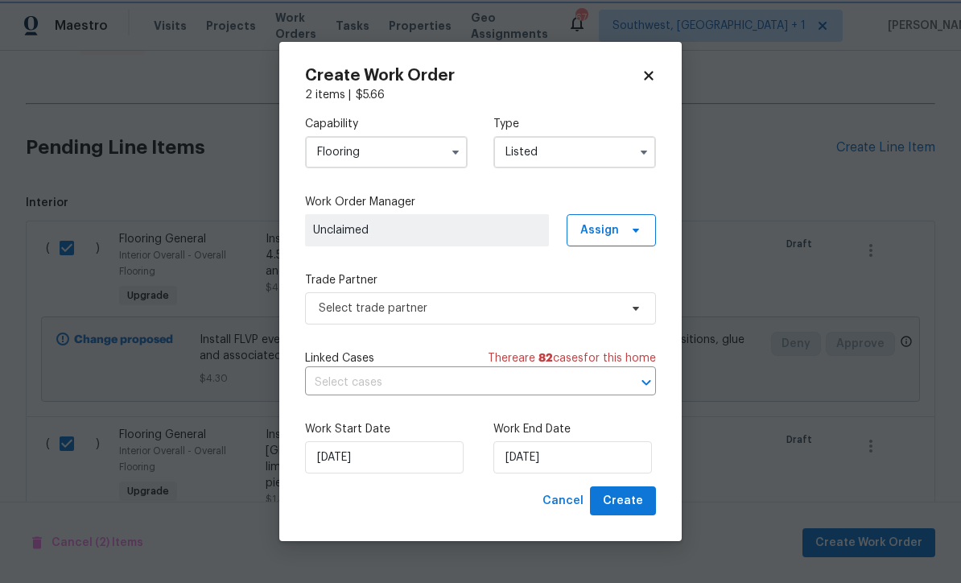
scroll to position [0, 0]
click at [613, 234] on span "Assign" at bounding box center [600, 230] width 39 height 16
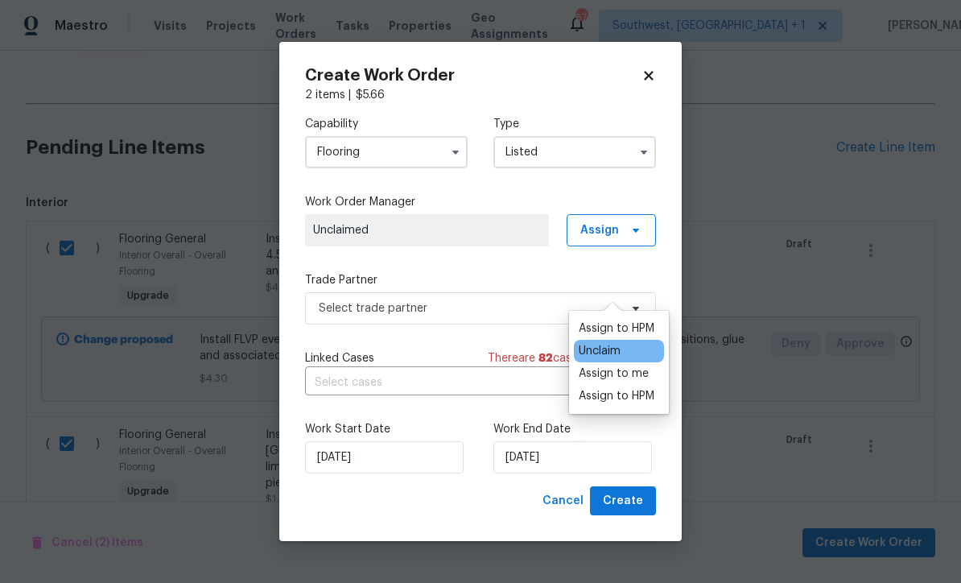
click at [628, 366] on div "Assign to me" at bounding box center [614, 374] width 70 height 16
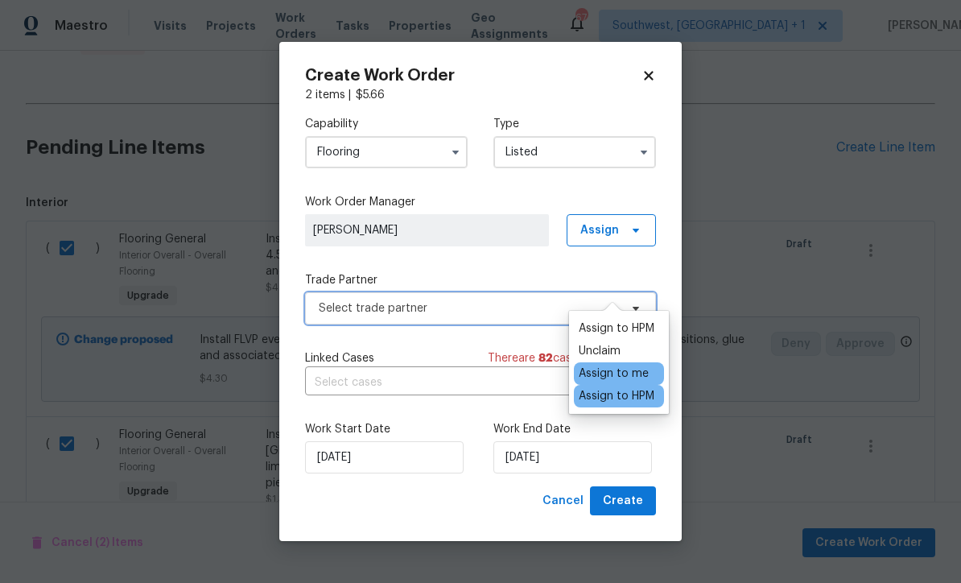
click at [474, 318] on span "Select trade partner" at bounding box center [480, 308] width 351 height 32
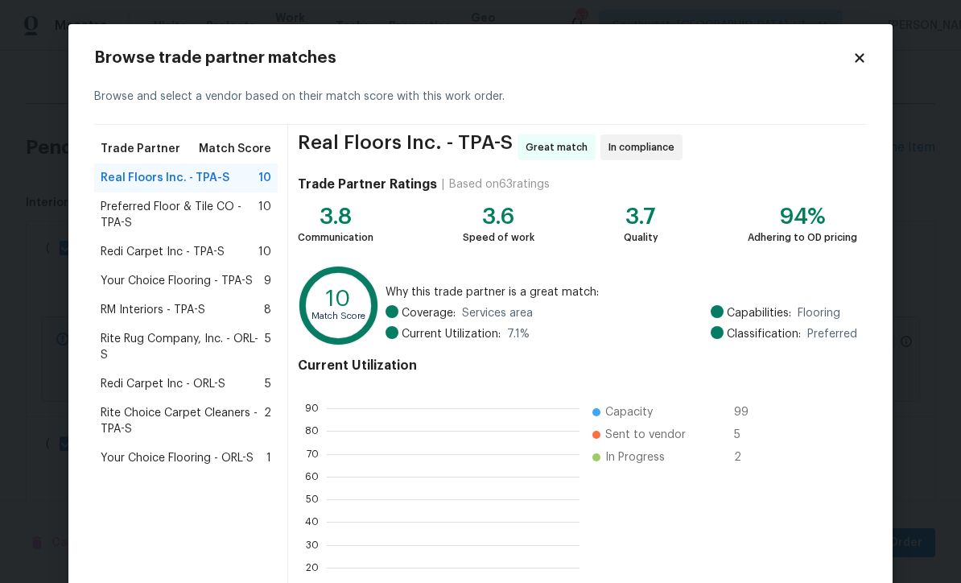
scroll to position [225, 253]
click at [117, 309] on span "RM Interiors - TPA-S" at bounding box center [153, 310] width 105 height 16
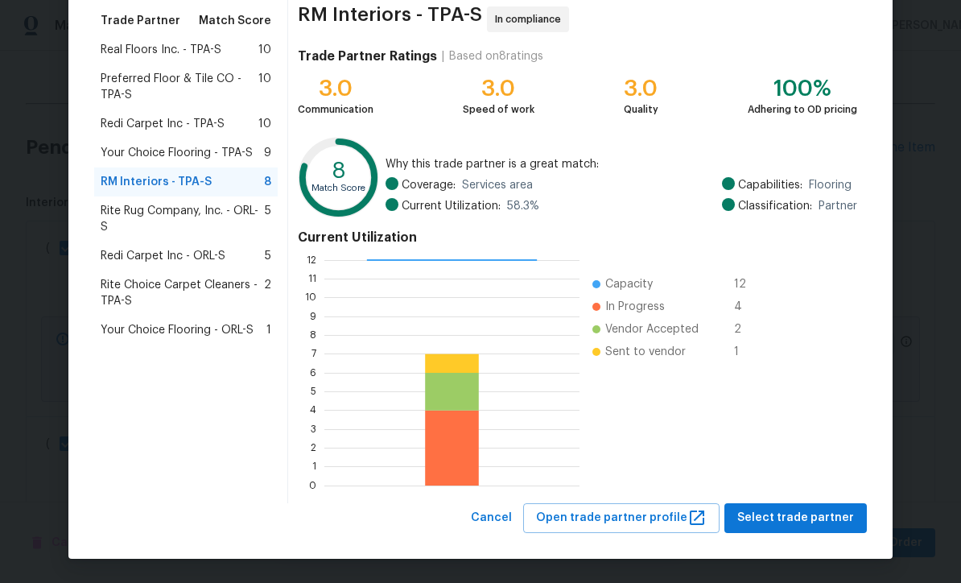
scroll to position [127, 0]
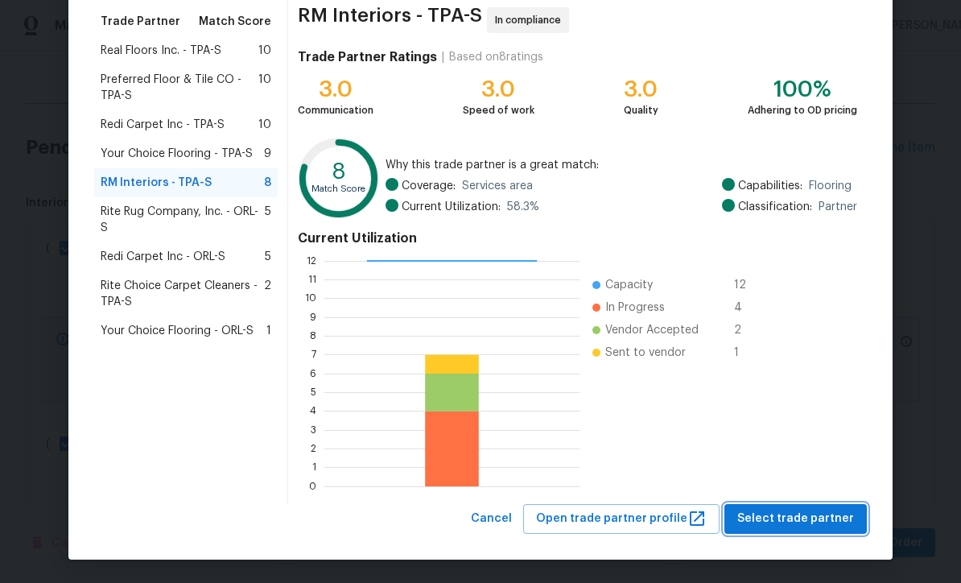
click at [807, 521] on span "Select trade partner" at bounding box center [796, 519] width 117 height 20
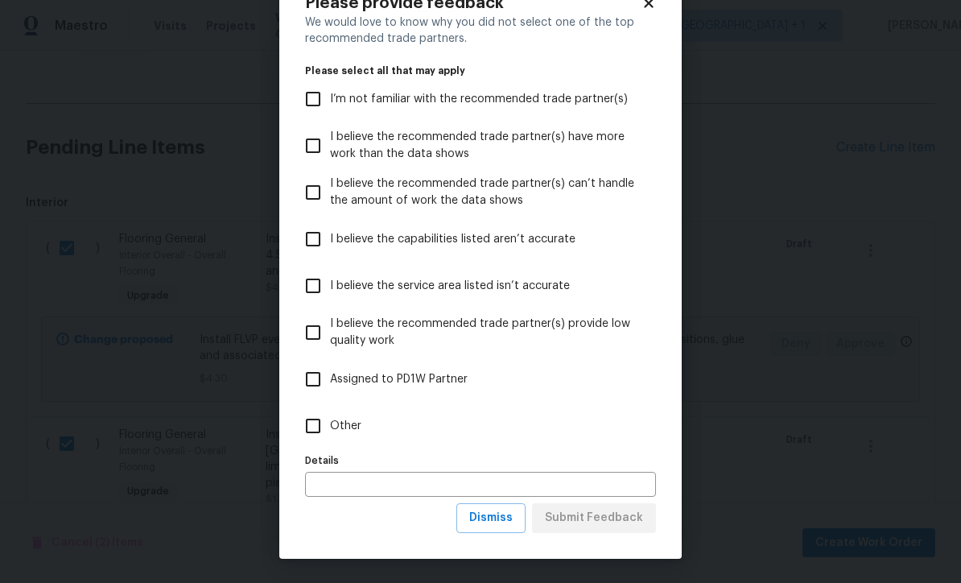
scroll to position [56, 0]
click at [504, 521] on span "Dismiss" at bounding box center [490, 518] width 43 height 20
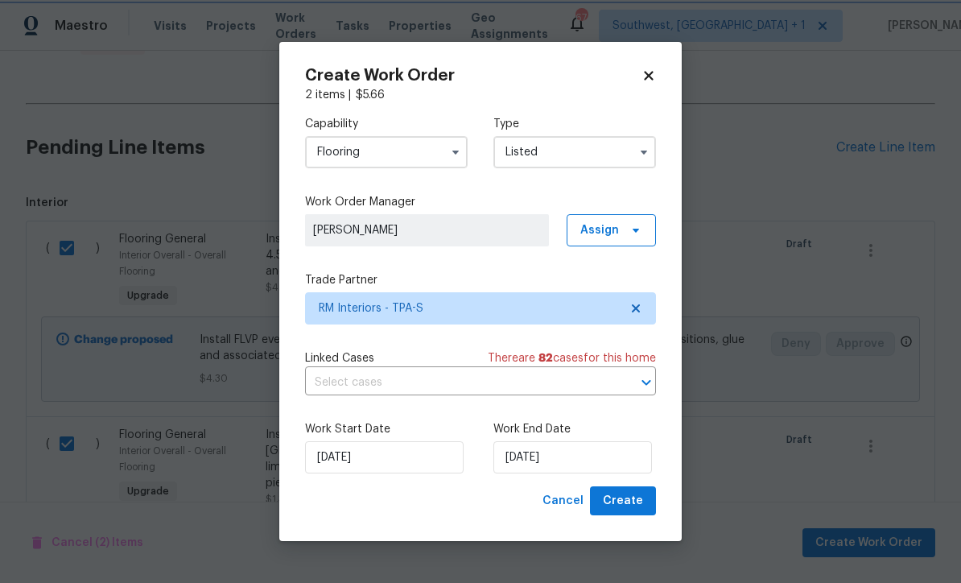
scroll to position [0, 0]
click at [610, 458] on input "8/27/2025" at bounding box center [573, 457] width 159 height 32
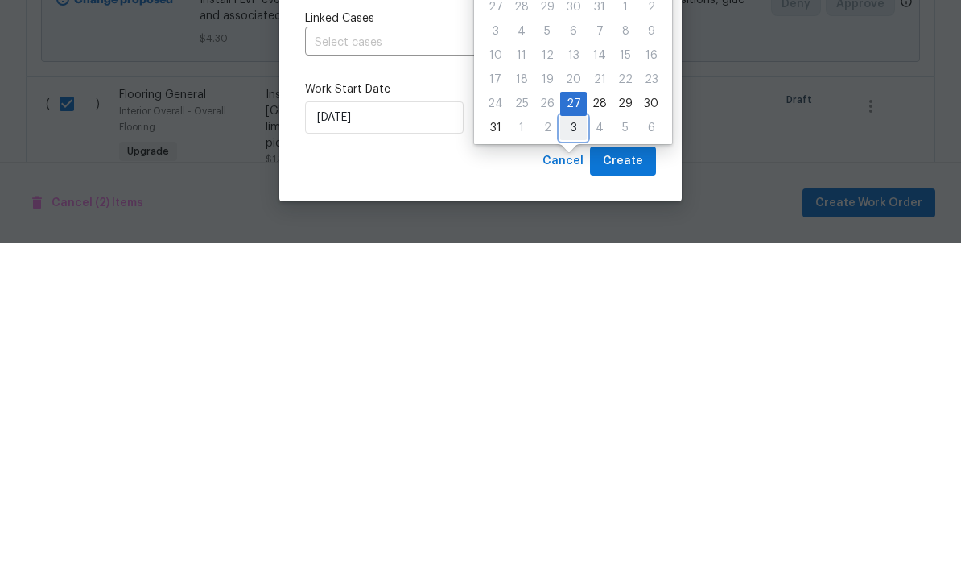
click at [566, 457] on div "3" at bounding box center [573, 468] width 27 height 23
type input "9/3/2025"
select select "8"
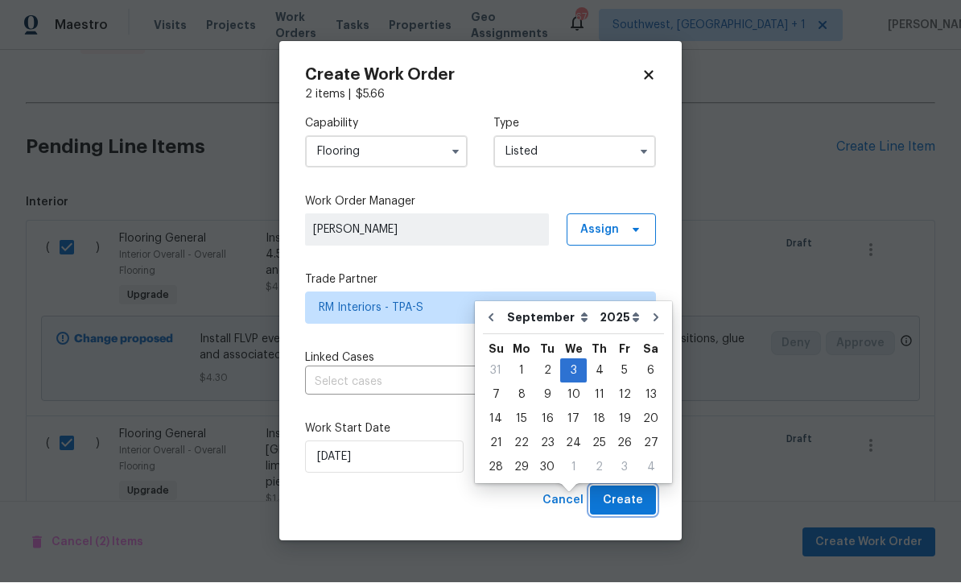
click at [636, 508] on span "Create" at bounding box center [623, 501] width 40 height 20
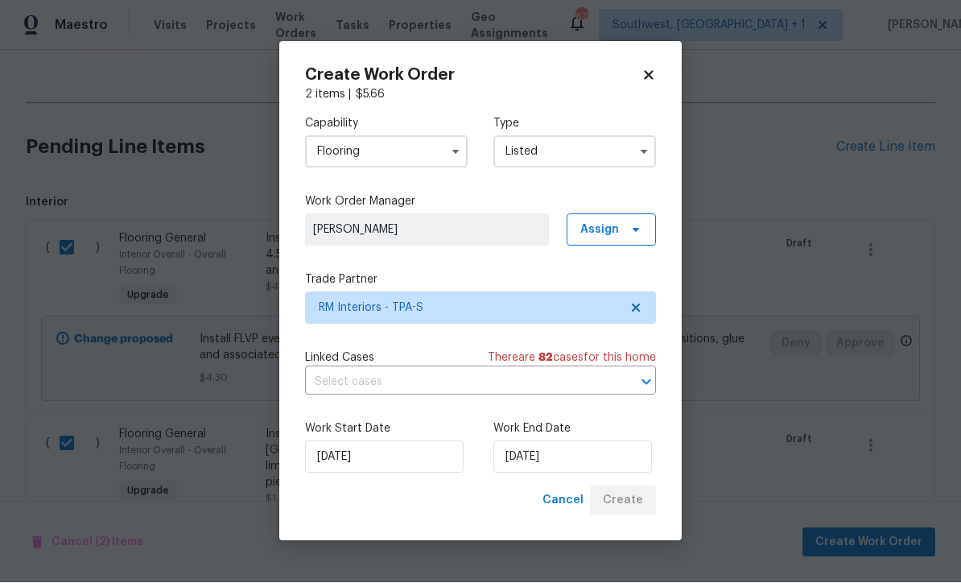
checkbox input "false"
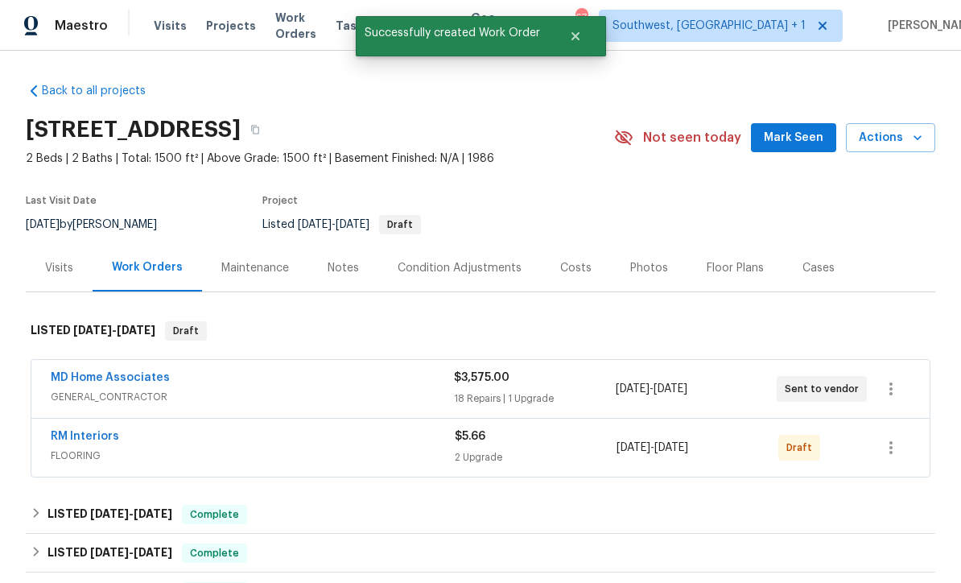
scroll to position [-2, 0]
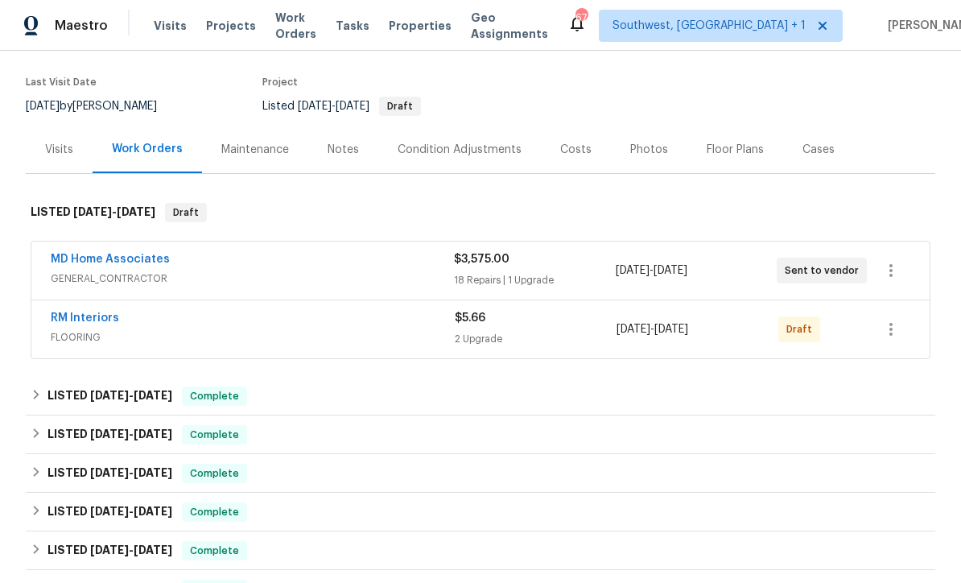
scroll to position [118, 0]
click at [900, 335] on icon "button" at bounding box center [891, 329] width 19 height 19
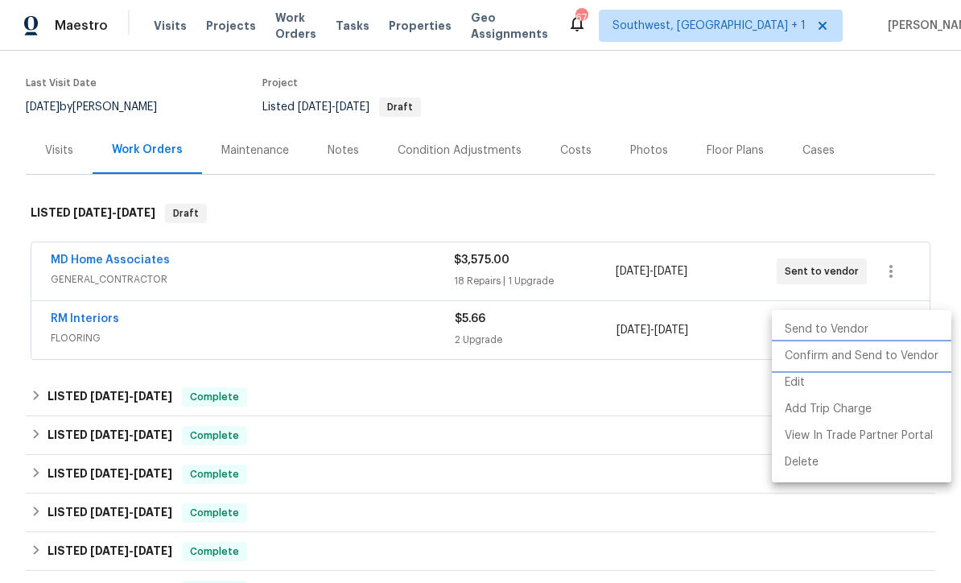
click at [877, 364] on li "Confirm and Send to Vendor" at bounding box center [862, 356] width 180 height 27
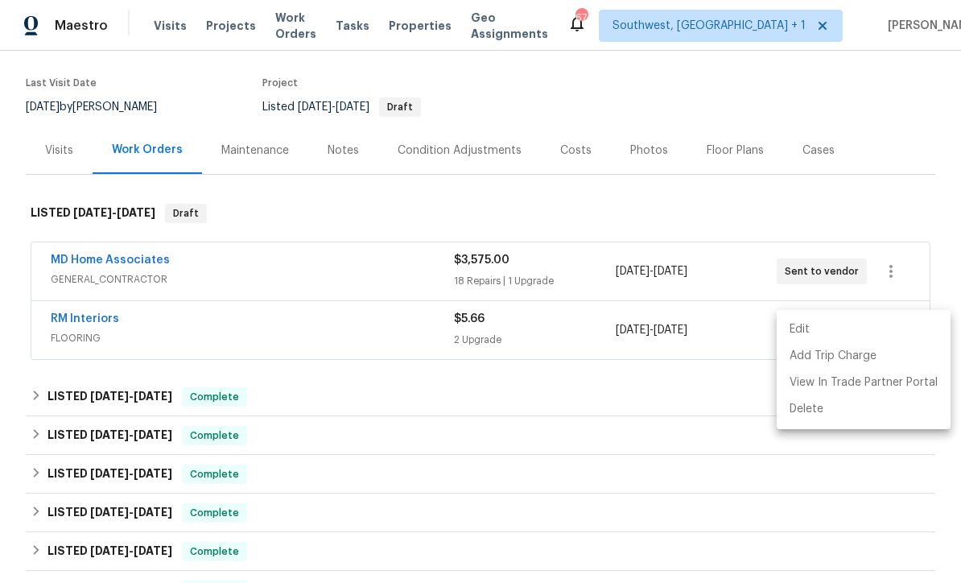
click at [676, 497] on div at bounding box center [480, 291] width 961 height 583
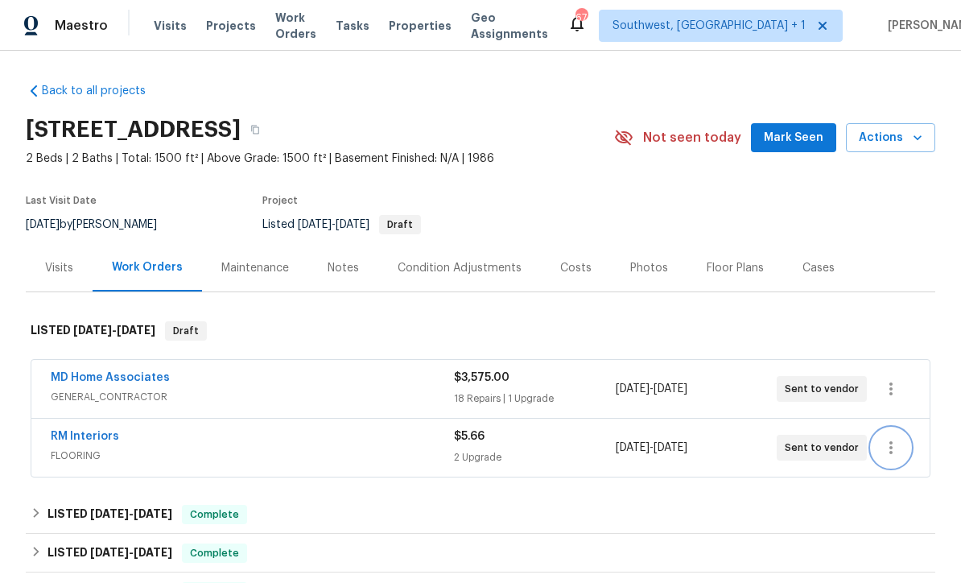
scroll to position [0, 0]
click at [169, 30] on span "Visits" at bounding box center [170, 26] width 33 height 16
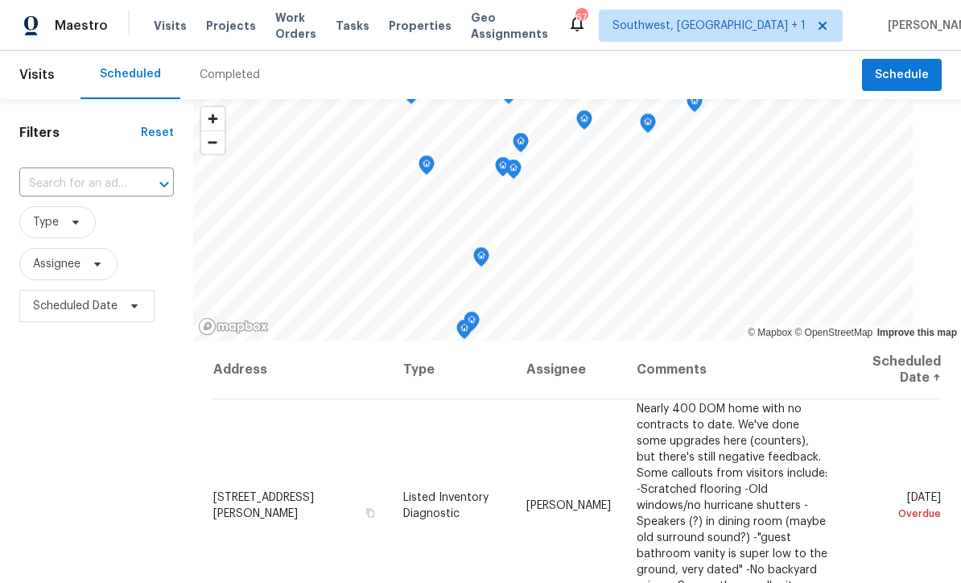
click at [53, 182] on input "text" at bounding box center [74, 184] width 110 height 25
type input "9308 San"
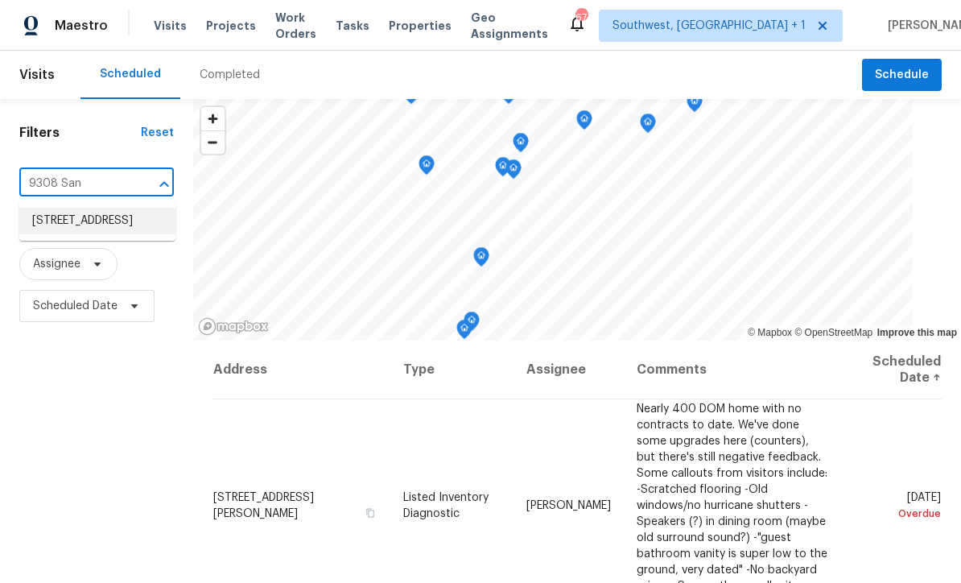
click at [67, 225] on li "[STREET_ADDRESS]" at bounding box center [97, 221] width 156 height 27
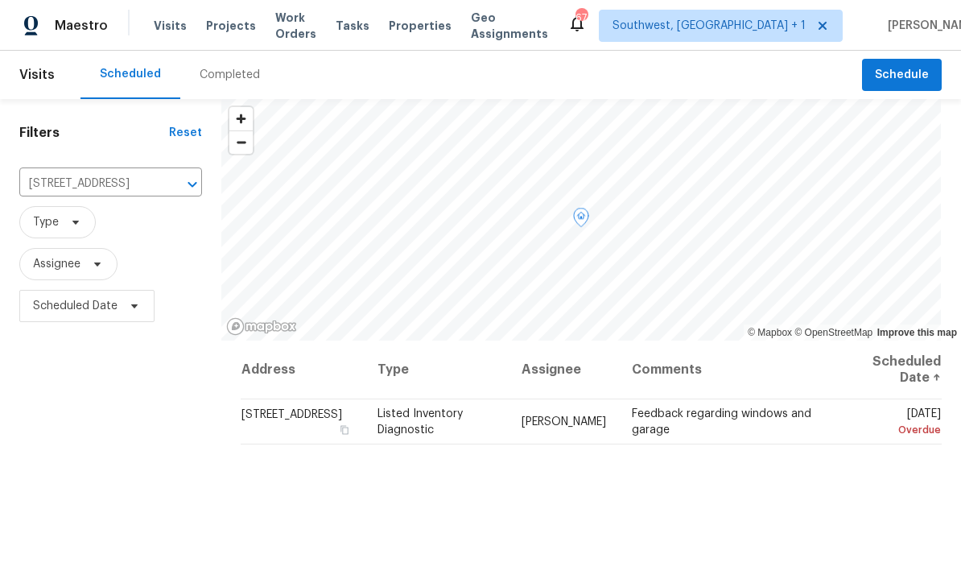
click at [0, 0] on icon at bounding box center [0, 0] width 0 height 0
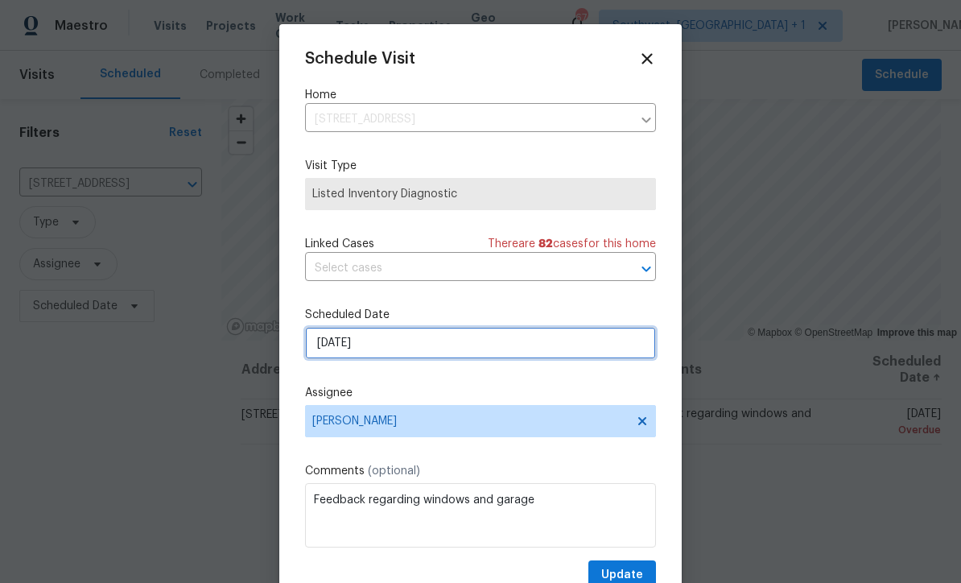
click at [439, 348] on input "8/26/2025" at bounding box center [480, 343] width 351 height 32
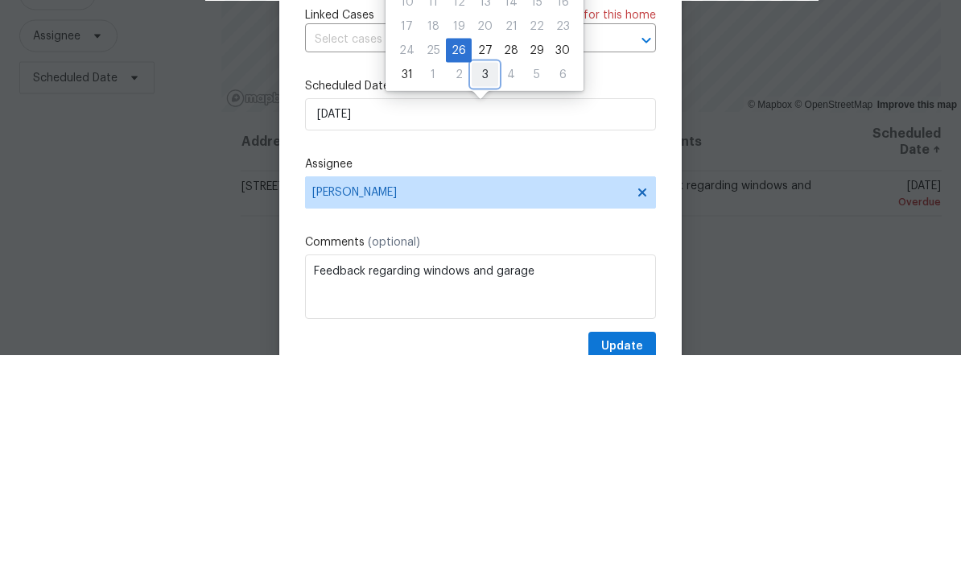
click at [476, 291] on div "3" at bounding box center [485, 302] width 27 height 23
type input "[DATE]"
select select "8"
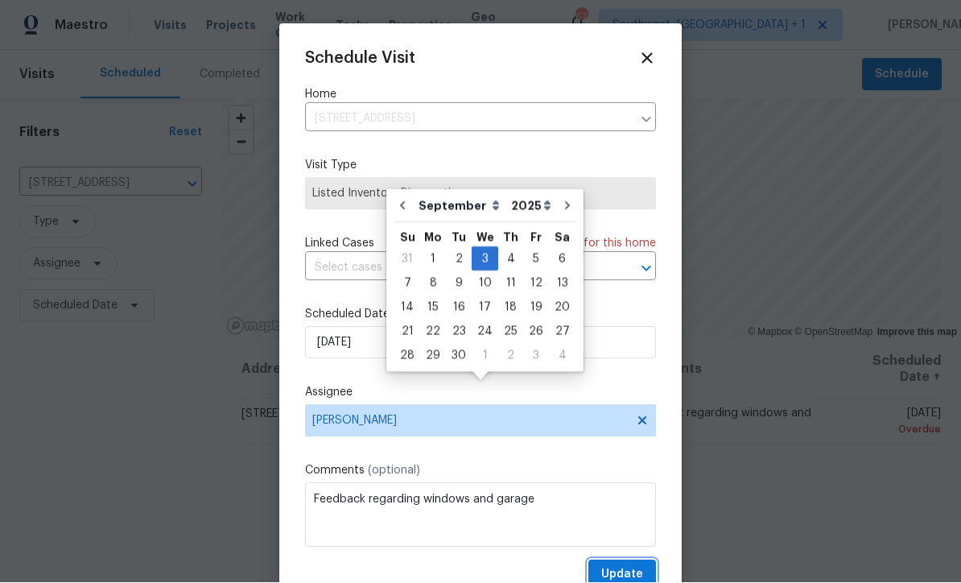
click at [640, 571] on span "Update" at bounding box center [623, 575] width 42 height 20
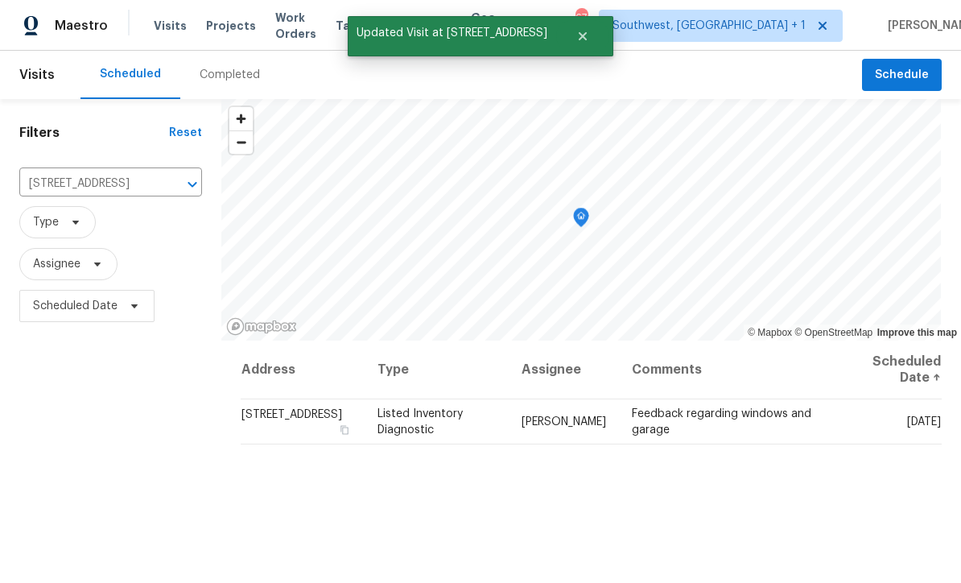
scroll to position [0, 0]
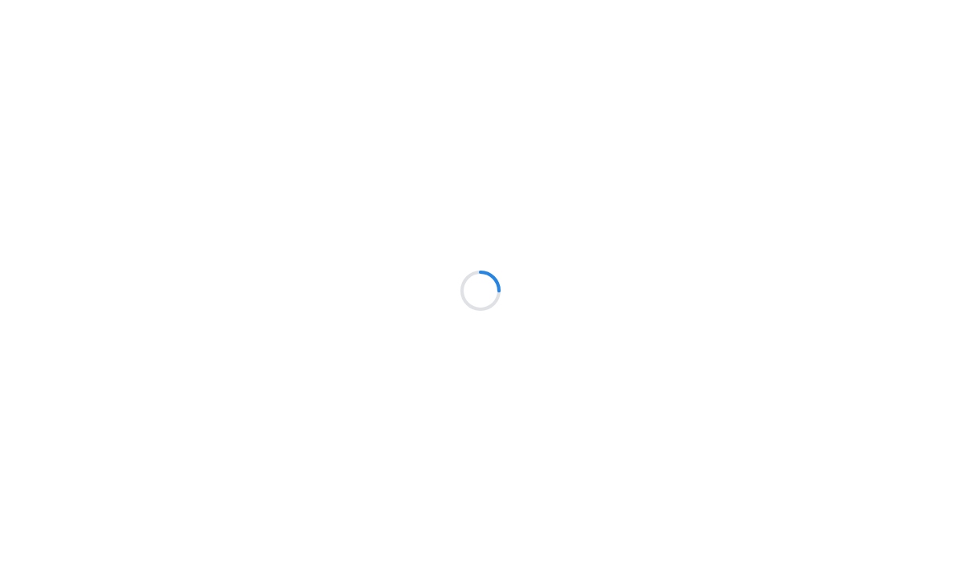
scroll to position [1, 0]
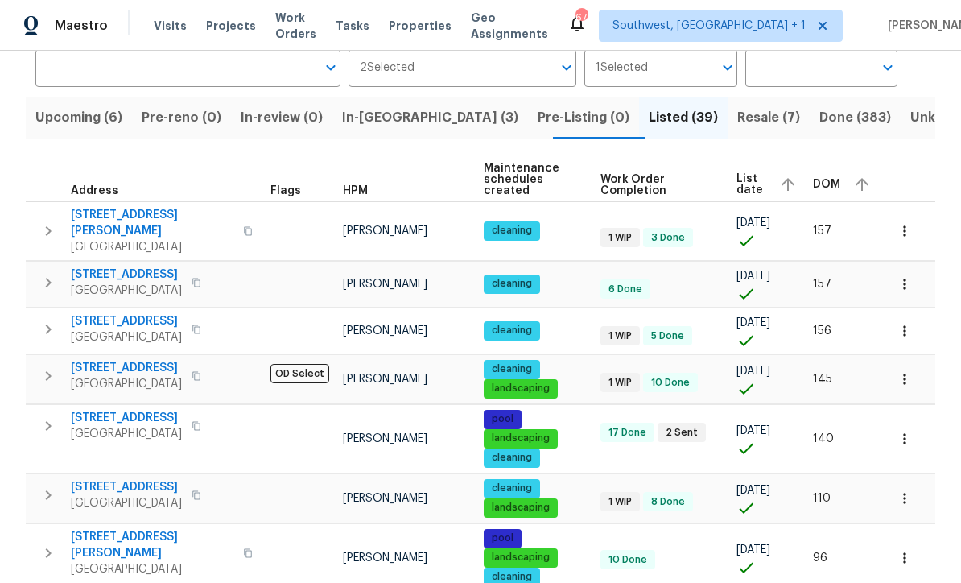
scroll to position [129, 0]
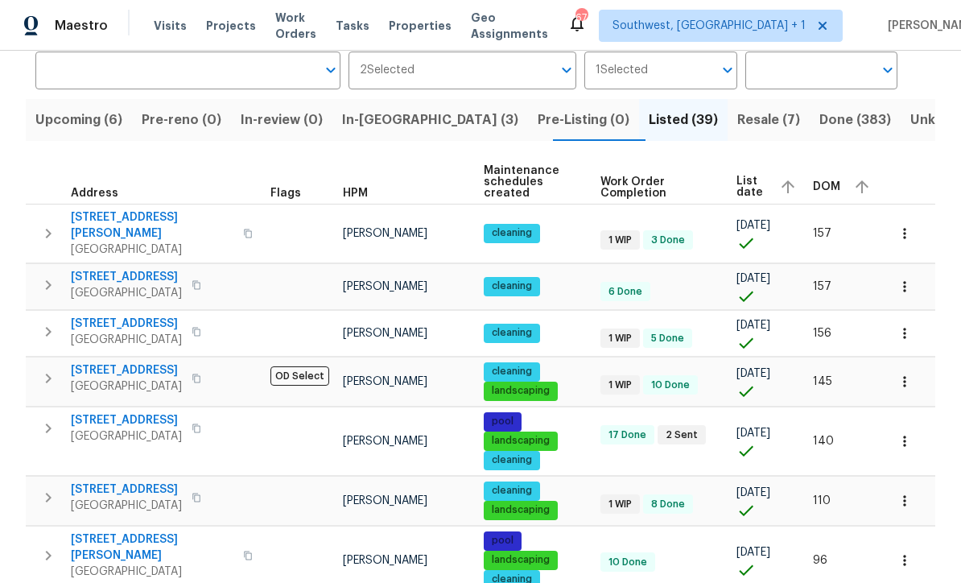
click at [738, 123] on span "Resale (7)" at bounding box center [769, 120] width 63 height 23
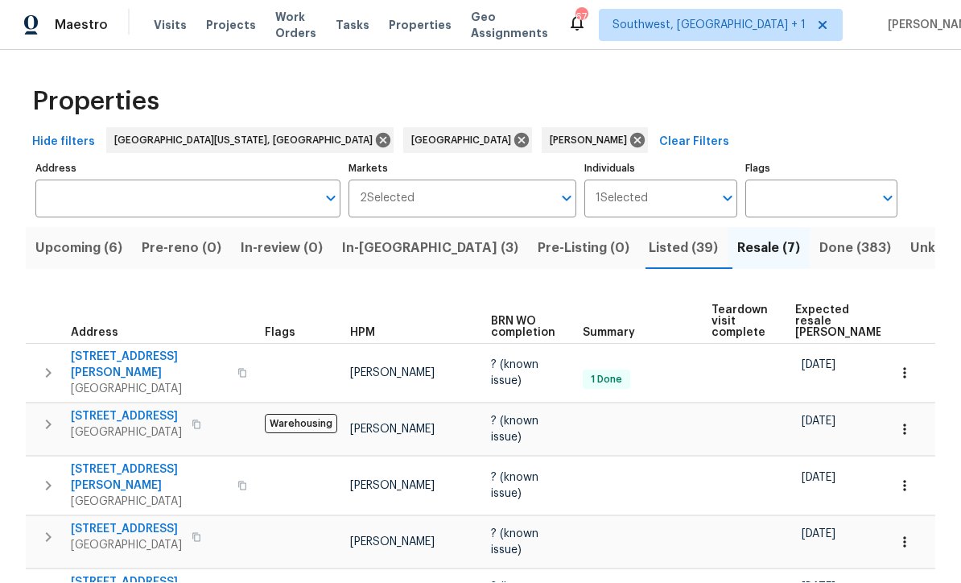
click at [649, 238] on span "Listed (39)" at bounding box center [683, 249] width 69 height 23
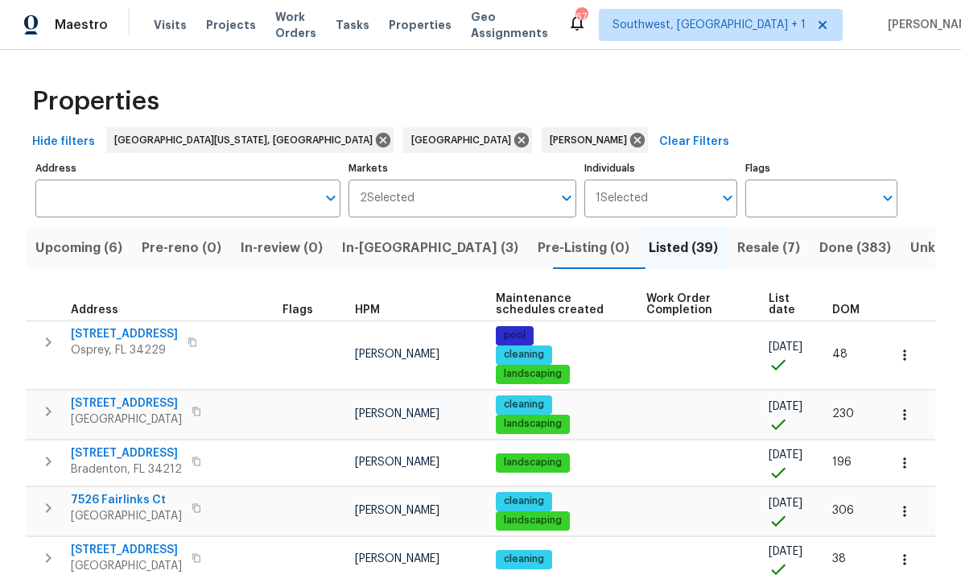
scroll to position [1, 0]
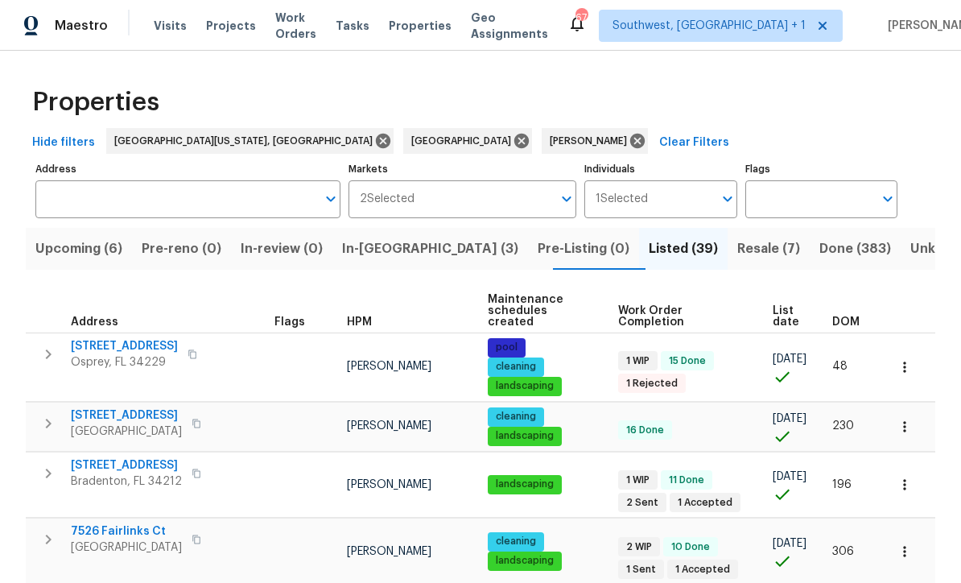
click at [791, 305] on span "List date" at bounding box center [789, 316] width 32 height 23
